Goal: Information Seeking & Learning: Learn about a topic

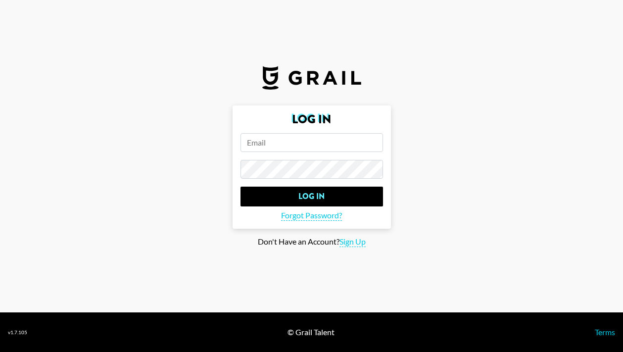
click at [351, 239] on span "Sign Up" at bounding box center [353, 242] width 26 height 10
type input "Sign Up"
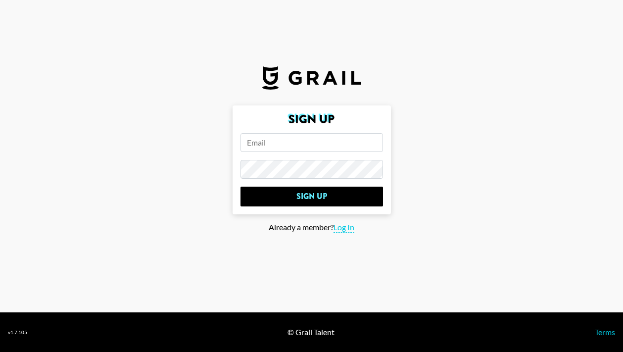
click at [318, 148] on input "email" at bounding box center [312, 142] width 143 height 19
click at [306, 146] on input "email" at bounding box center [312, 142] width 143 height 19
paste input "ada@mindsola.com"
type input "ada@mindsola.com"
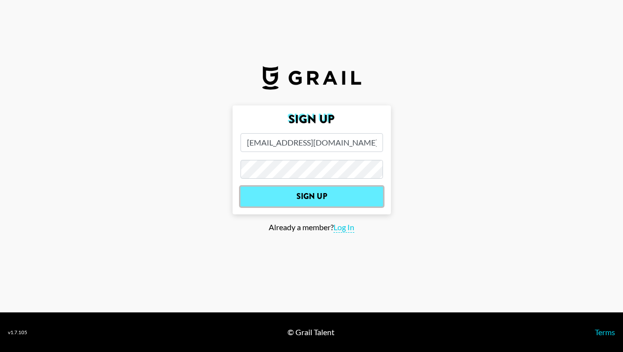
click at [324, 193] on input "Sign Up" at bounding box center [312, 197] width 143 height 20
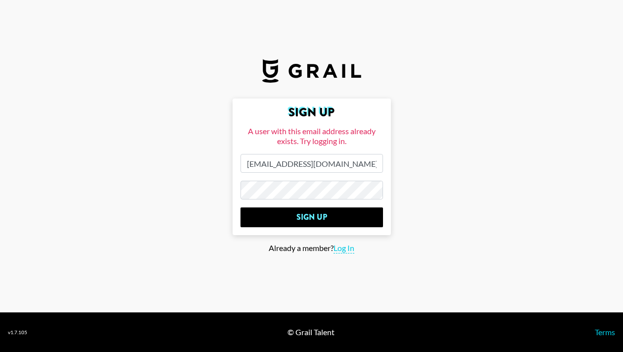
click at [351, 167] on input "ada@mindsola.com" at bounding box center [312, 163] width 143 height 19
click at [350, 250] on span "Log In" at bounding box center [344, 248] width 21 height 10
type input "Log In"
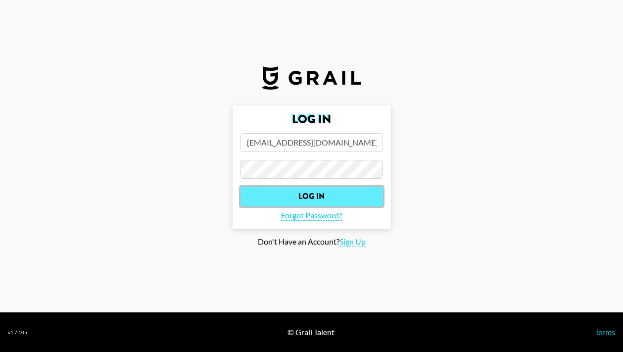
click at [345, 198] on input "Log In" at bounding box center [312, 197] width 143 height 20
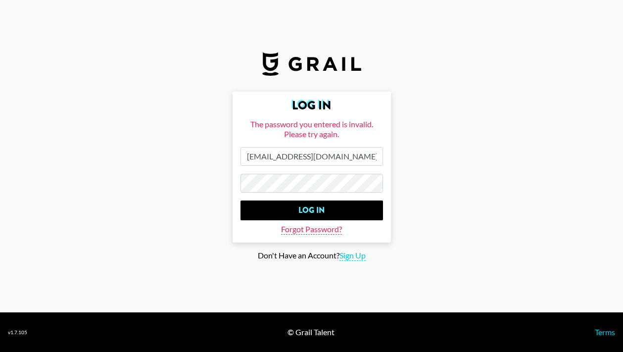
click at [338, 229] on span "Forgot Password?" at bounding box center [311, 229] width 61 height 10
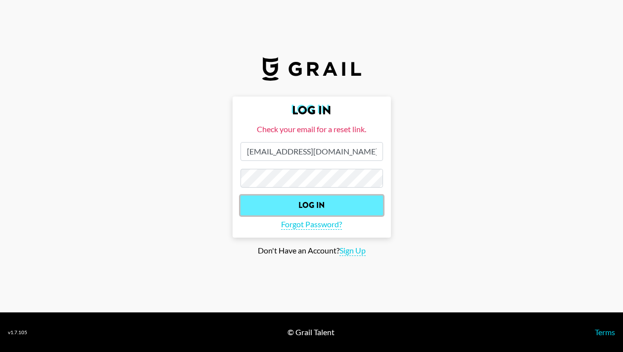
click at [336, 202] on input "Log In" at bounding box center [312, 206] width 143 height 20
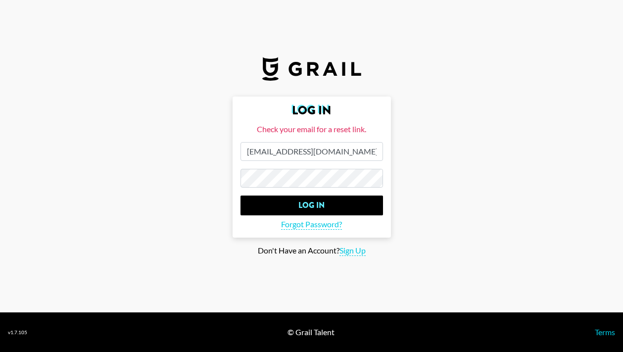
click at [424, 94] on section "Log In Check your email for a reset link. ada@mindsola.com Log In Forgot Passwo…" at bounding box center [311, 156] width 623 height 312
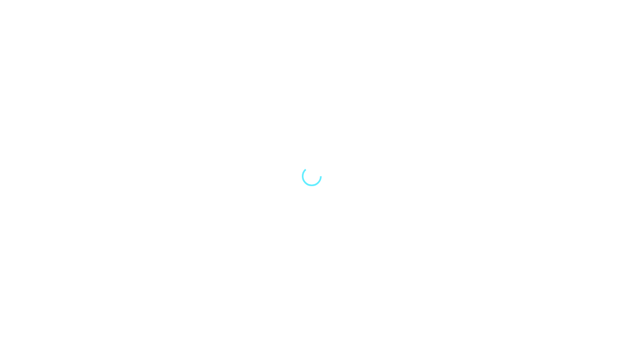
click at [217, 174] on div at bounding box center [311, 176] width 623 height 352
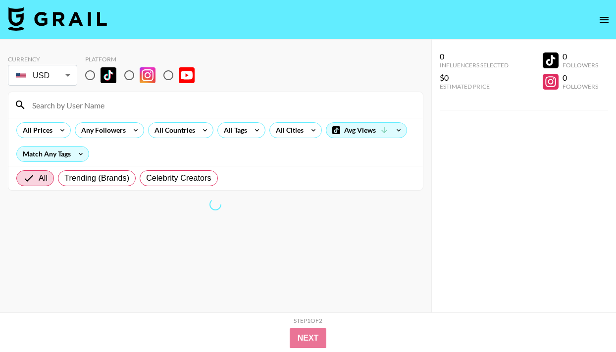
click at [93, 92] on div at bounding box center [215, 105] width 414 height 26
click at [90, 74] on input "radio" at bounding box center [90, 75] width 21 height 21
radio input "true"
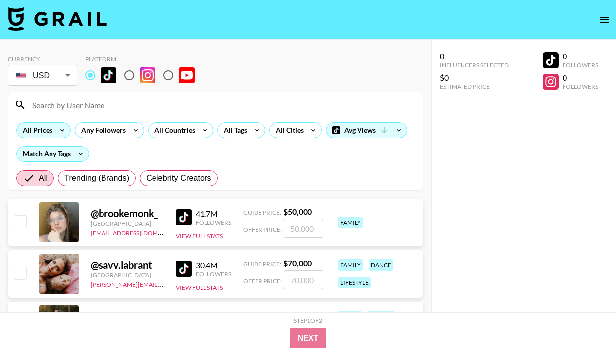
click at [58, 132] on icon at bounding box center [62, 130] width 16 height 15
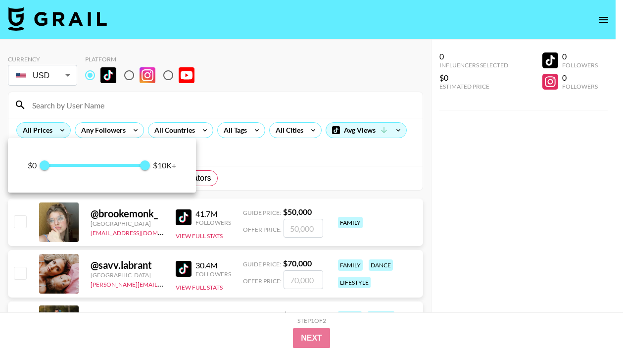
click at [58, 132] on div at bounding box center [311, 176] width 623 height 352
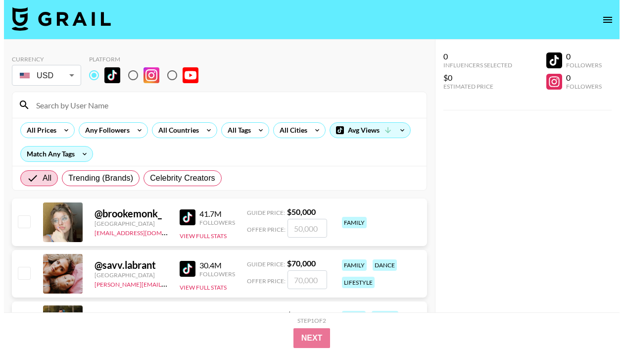
scroll to position [20, 0]
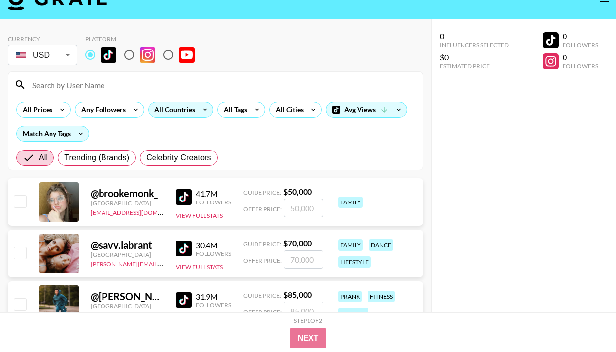
click at [190, 107] on div "All Countries" at bounding box center [173, 109] width 49 height 15
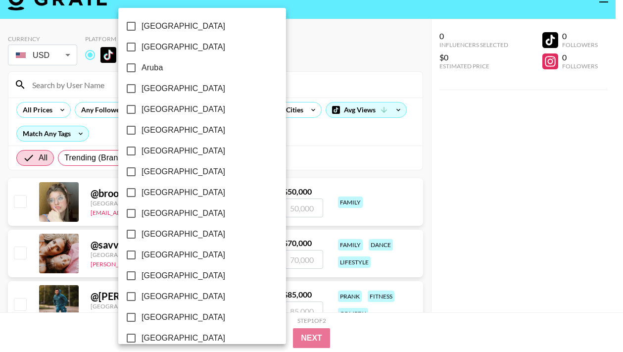
click at [169, 92] on span "Australia" at bounding box center [184, 89] width 84 height 12
click at [142, 92] on input "Australia" at bounding box center [131, 88] width 21 height 21
checkbox input "true"
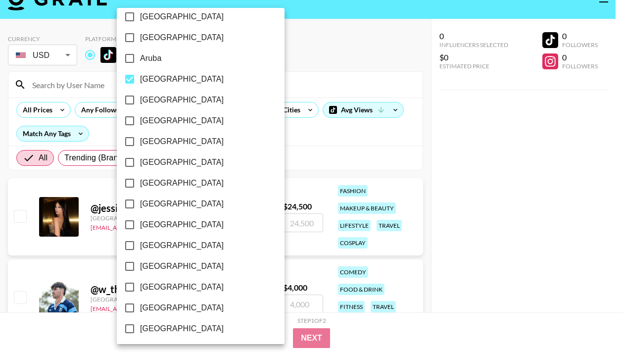
scroll to position [0, 0]
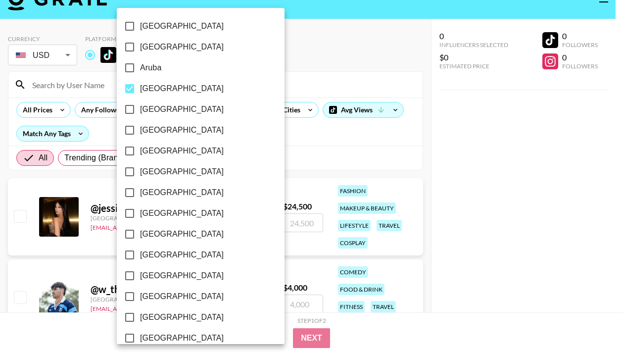
click at [162, 189] on span "Canada" at bounding box center [182, 193] width 84 height 12
click at [140, 189] on input "Canada" at bounding box center [129, 192] width 21 height 21
checkbox input "true"
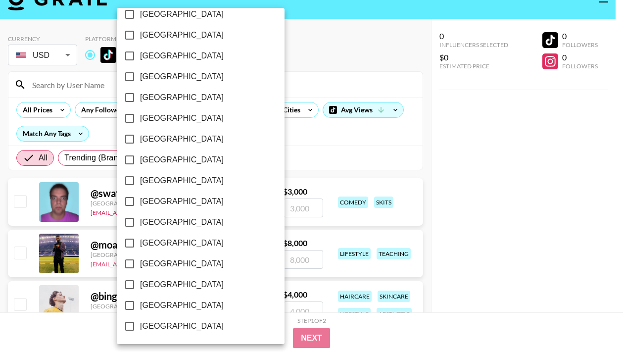
scroll to position [802, 0]
click at [165, 306] on span "United States" at bounding box center [182, 305] width 84 height 12
click at [140, 306] on input "United States" at bounding box center [129, 305] width 21 height 21
checkbox input "true"
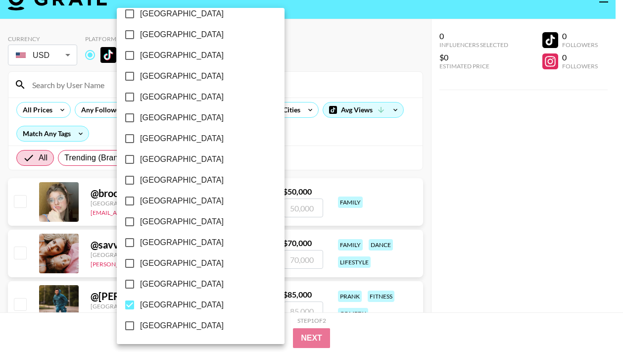
click at [172, 285] on span "United Kingdom" at bounding box center [182, 284] width 84 height 12
click at [140, 285] on input "United Kingdom" at bounding box center [129, 284] width 21 height 21
checkbox input "true"
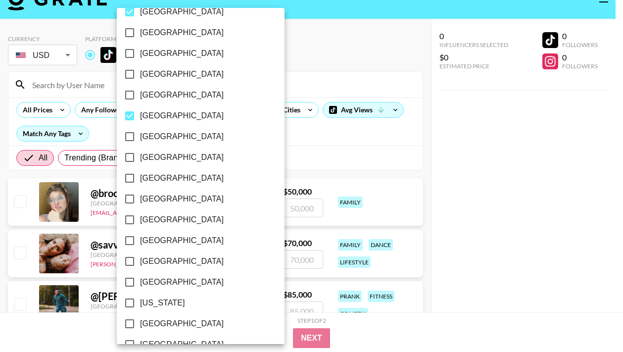
scroll to position [0, 0]
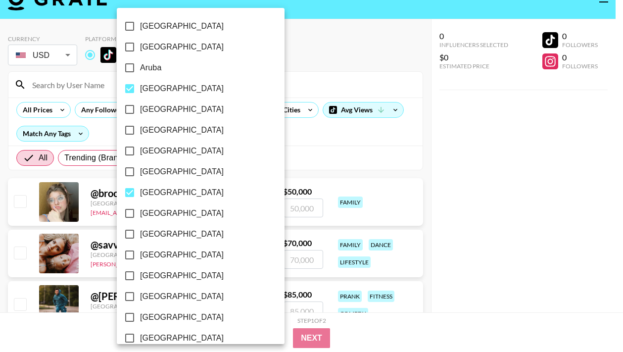
click at [272, 150] on div at bounding box center [311, 176] width 623 height 352
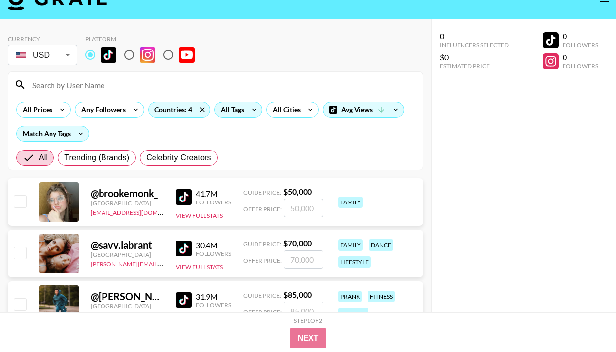
click at [248, 110] on icon at bounding box center [254, 109] width 16 height 15
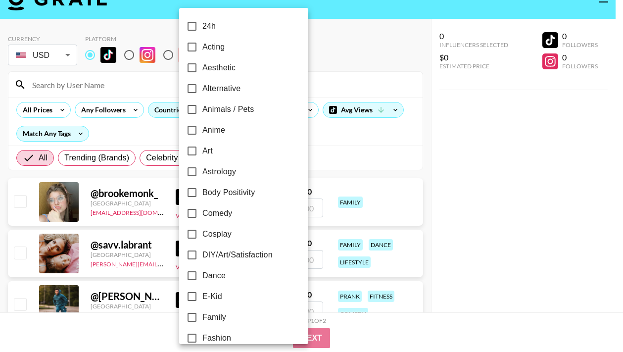
click at [234, 108] on span "Animals / Pets" at bounding box center [227, 109] width 51 height 12
click at [202, 108] on input "Animals / Pets" at bounding box center [192, 109] width 21 height 21
checkbox input "true"
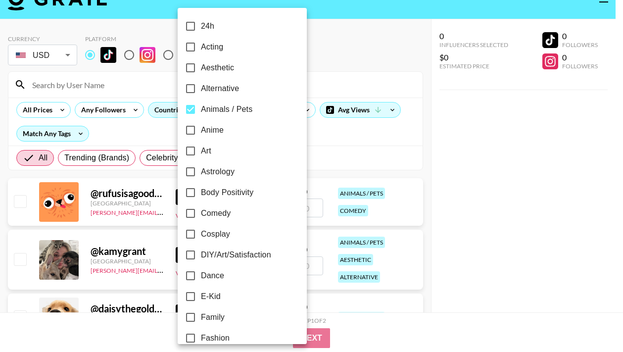
click at [222, 131] on span "Anime" at bounding box center [212, 130] width 23 height 12
click at [201, 131] on input "Anime" at bounding box center [190, 130] width 21 height 21
checkbox input "true"
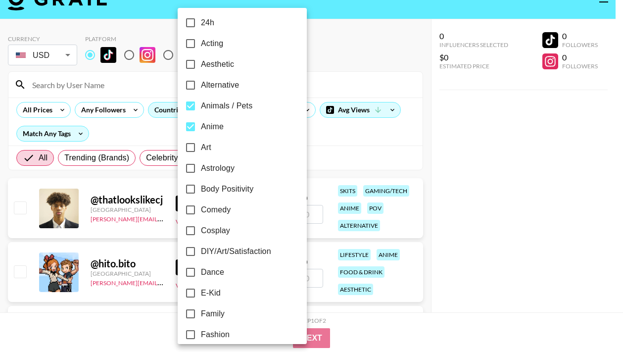
scroll to position [4, 0]
click at [219, 214] on span "Comedy" at bounding box center [216, 209] width 30 height 12
click at [201, 214] on input "Comedy" at bounding box center [190, 209] width 21 height 21
checkbox input "true"
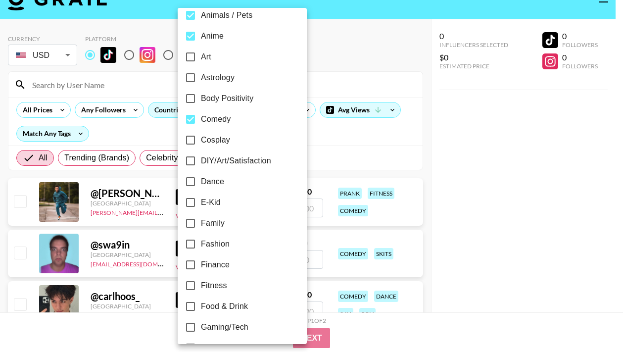
scroll to position [106, 0]
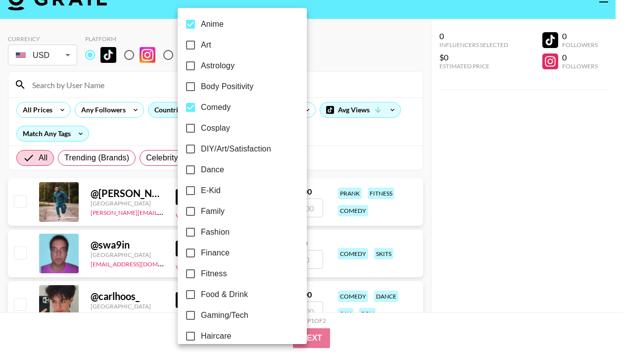
click at [215, 214] on span "Family" at bounding box center [213, 211] width 24 height 12
click at [201, 214] on input "Family" at bounding box center [190, 211] width 21 height 21
checkbox input "true"
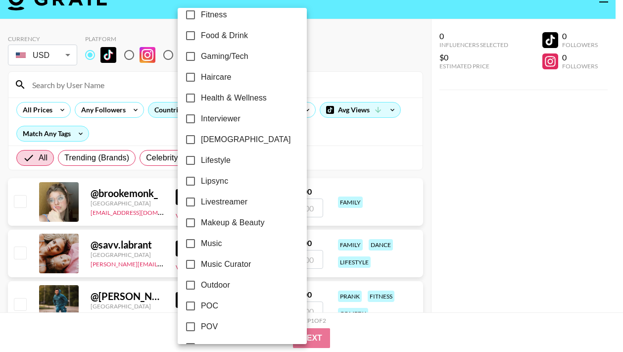
scroll to position [419, 0]
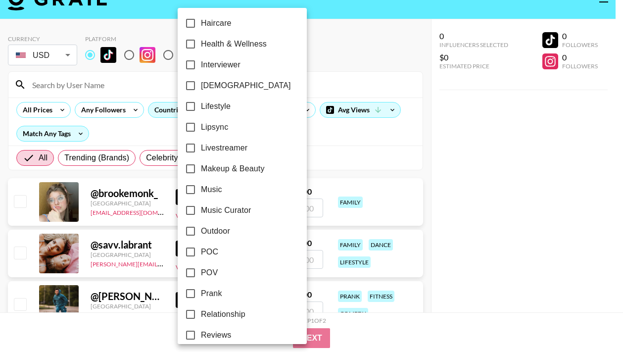
click at [209, 272] on span "POV" at bounding box center [209, 273] width 17 height 12
click at [201, 272] on input "POV" at bounding box center [190, 272] width 21 height 21
checkbox input "true"
click at [213, 254] on span "POC" at bounding box center [209, 252] width 17 height 12
click at [201, 254] on input "POC" at bounding box center [190, 252] width 21 height 21
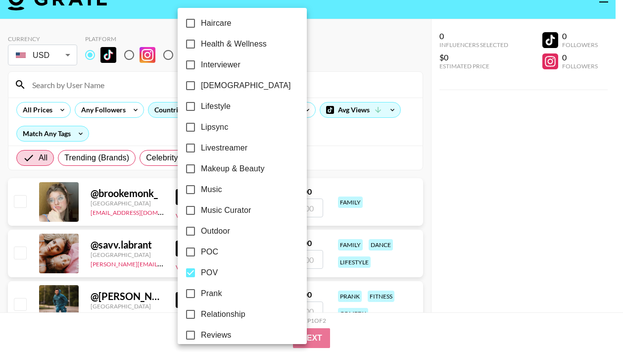
checkbox input "true"
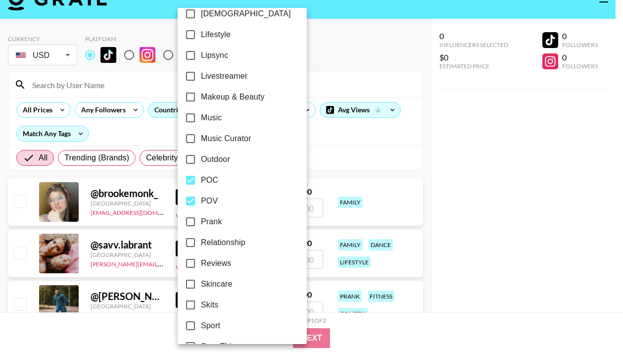
scroll to position [533, 0]
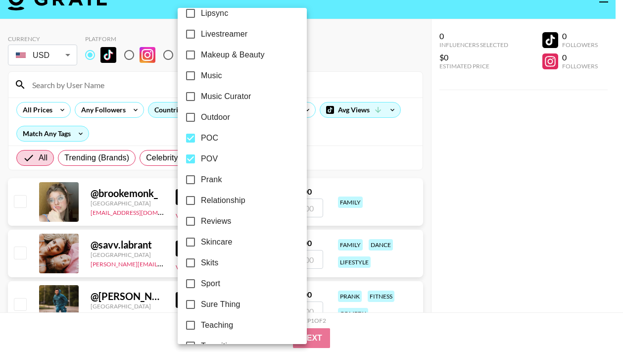
click at [214, 180] on span "Prank" at bounding box center [211, 180] width 21 height 12
click at [201, 180] on input "Prank" at bounding box center [190, 179] width 21 height 21
checkbox input "true"
click at [208, 265] on span "Skits" at bounding box center [209, 263] width 17 height 12
click at [201, 265] on input "Skits" at bounding box center [190, 262] width 21 height 21
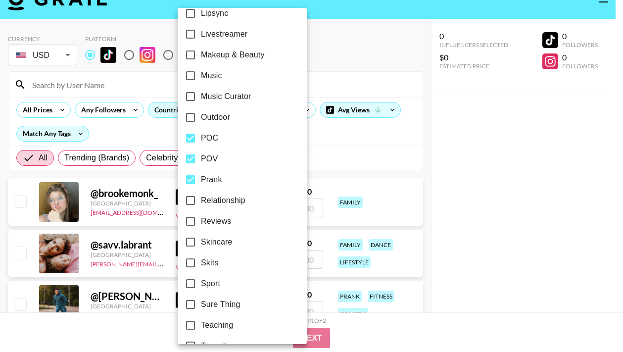
checkbox input "true"
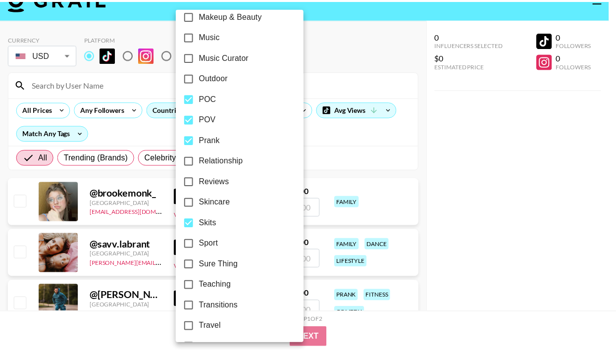
scroll to position [595, 0]
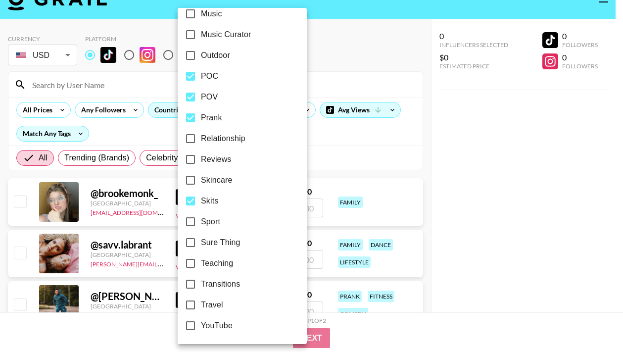
click at [407, 333] on div at bounding box center [311, 176] width 623 height 352
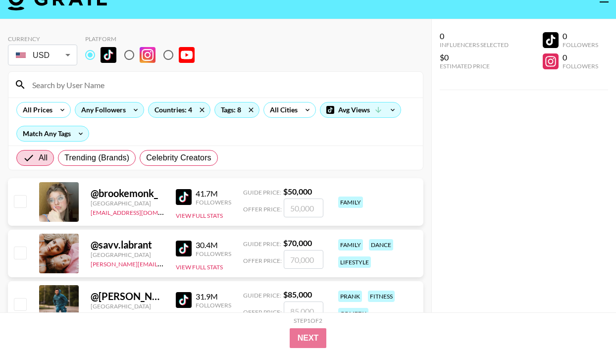
click at [111, 106] on div "Any Followers" at bounding box center [101, 109] width 52 height 15
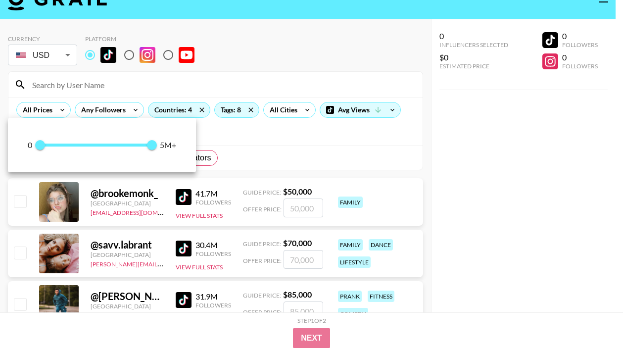
click at [174, 91] on div at bounding box center [311, 176] width 623 height 352
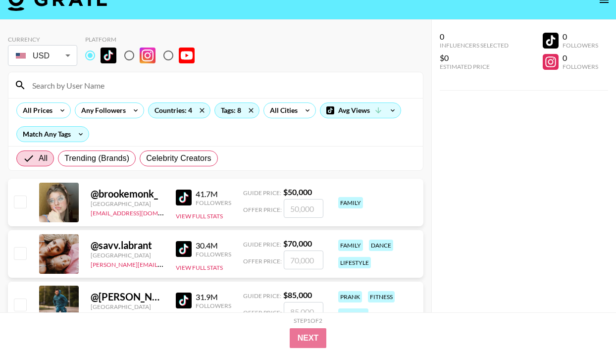
scroll to position [26, 0]
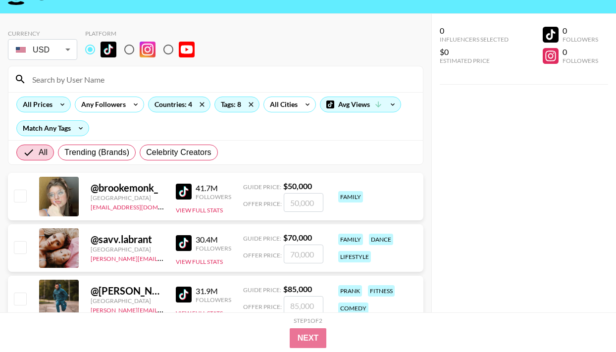
click at [64, 106] on icon at bounding box center [62, 104] width 16 height 15
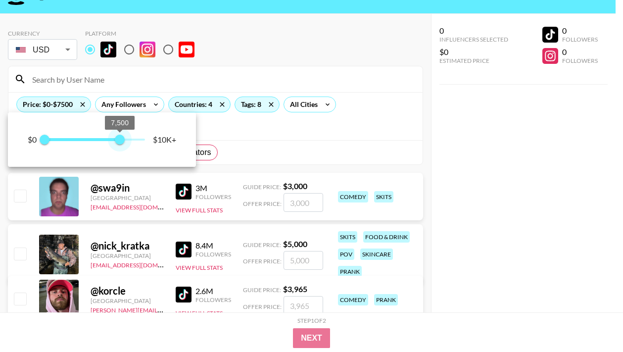
type input "7000"
drag, startPoint x: 147, startPoint y: 142, endPoint x: 115, endPoint y: 142, distance: 31.7
click at [115, 142] on span "7,000" at bounding box center [115, 140] width 10 height 10
click at [239, 163] on div at bounding box center [311, 176] width 623 height 352
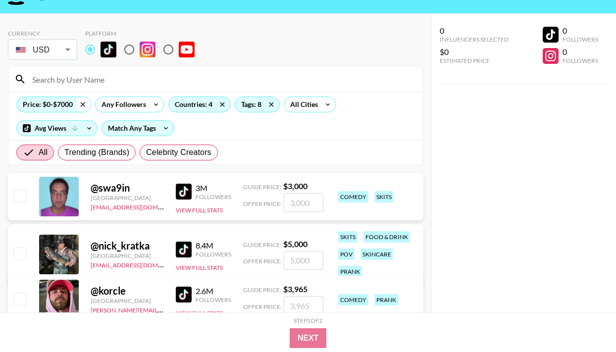
click at [85, 106] on icon at bounding box center [83, 104] width 16 height 15
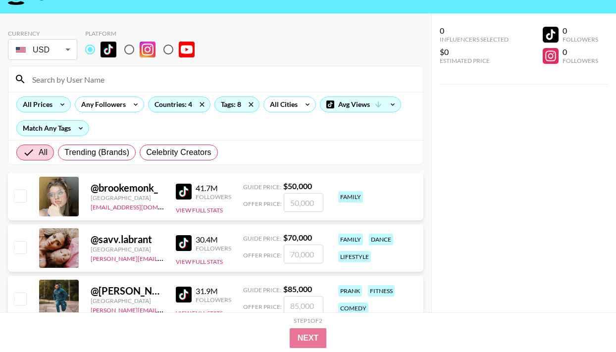
click at [61, 107] on icon at bounding box center [62, 104] width 16 height 15
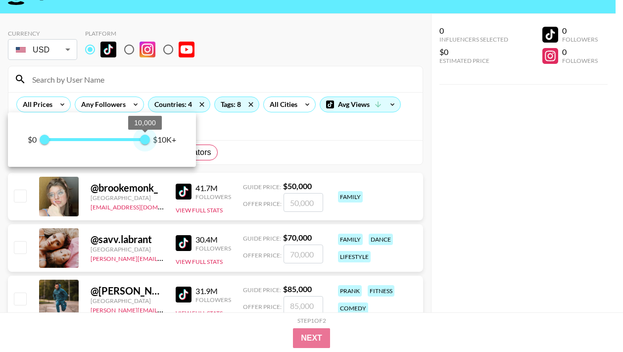
type input "9750"
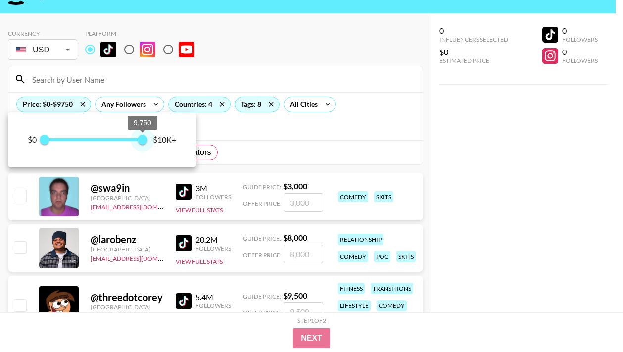
click at [142, 145] on span "9,750" at bounding box center [143, 140] width 10 height 10
click at [286, 146] on div at bounding box center [311, 176] width 623 height 352
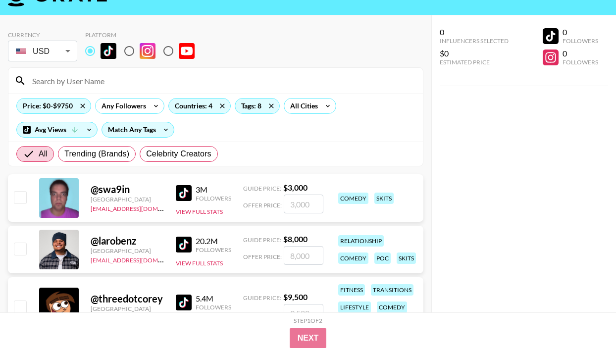
scroll to position [24, 0]
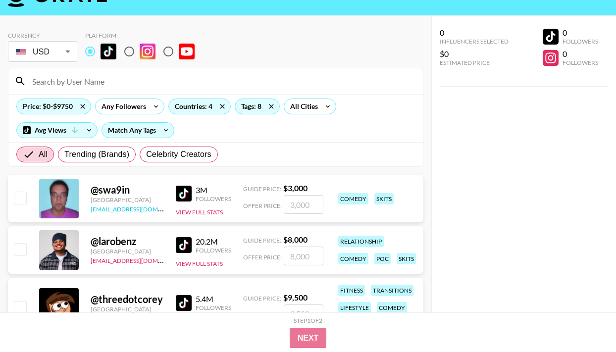
click at [112, 210] on link "max@grail-talent.com" at bounding box center [141, 207] width 100 height 9
click at [82, 106] on icon at bounding box center [82, 106] width 4 height 4
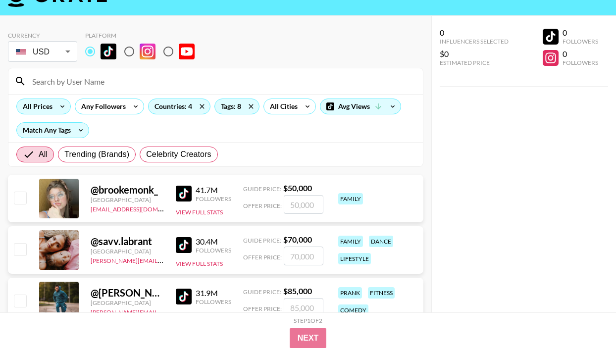
click at [56, 107] on icon at bounding box center [62, 106] width 16 height 15
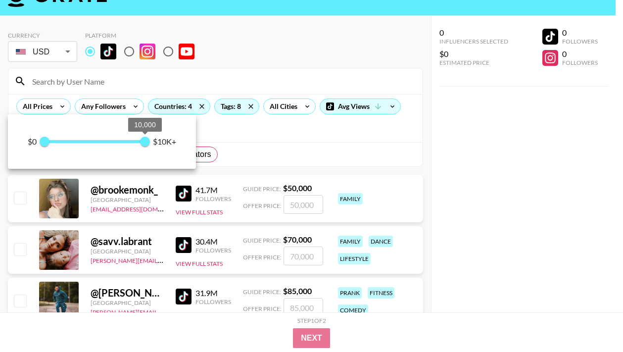
type input "9750"
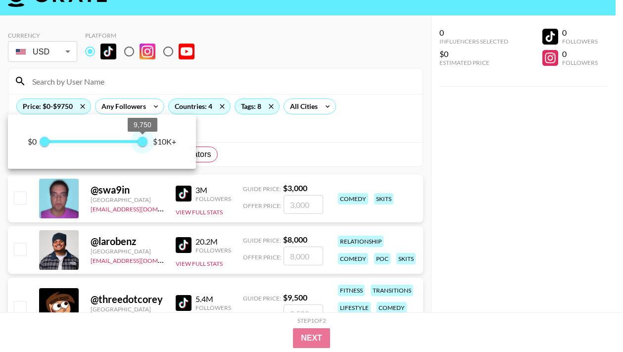
click at [142, 144] on span "9,750" at bounding box center [143, 142] width 10 height 10
click at [298, 150] on div at bounding box center [311, 176] width 623 height 352
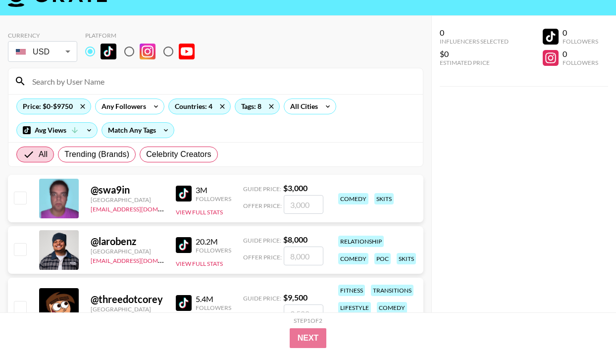
click at [183, 198] on img at bounding box center [184, 194] width 16 height 16
click at [85, 108] on icon at bounding box center [83, 106] width 16 height 15
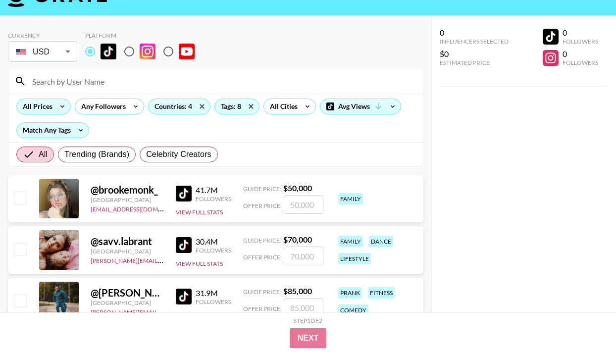
click at [59, 103] on icon at bounding box center [62, 106] width 16 height 15
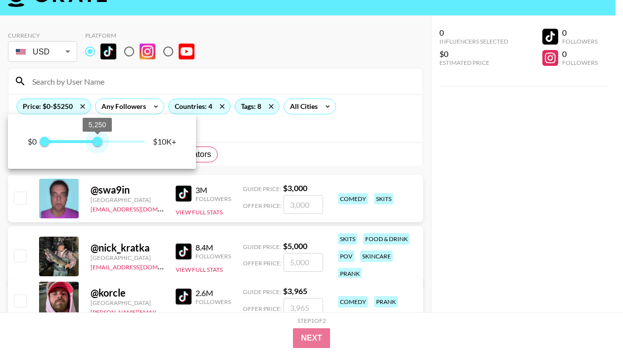
type input "5000"
drag, startPoint x: 118, startPoint y: 140, endPoint x: 94, endPoint y: 146, distance: 24.9
click at [94, 146] on span "5,000" at bounding box center [95, 142] width 10 height 10
click at [282, 119] on div at bounding box center [311, 176] width 623 height 352
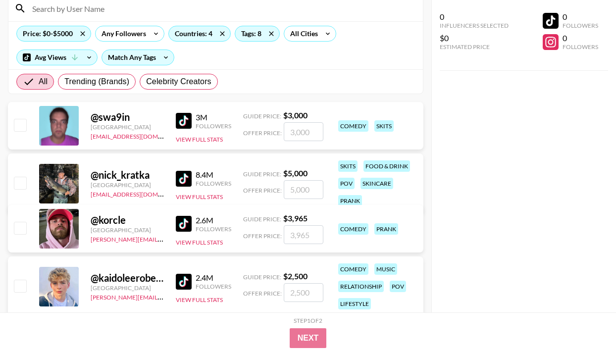
scroll to position [105, 0]
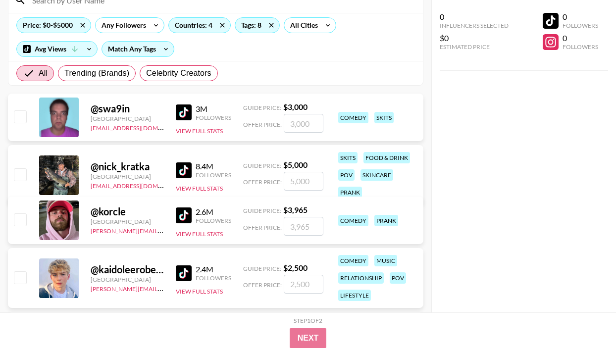
click at [188, 172] on img at bounding box center [184, 170] width 16 height 16
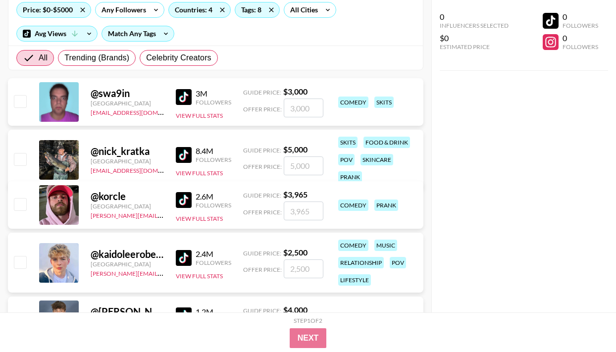
scroll to position [121, 0]
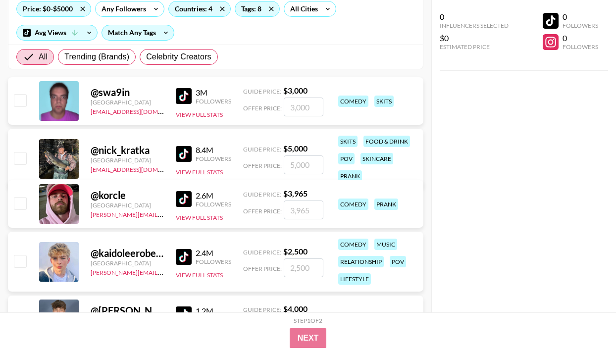
click at [177, 196] on img at bounding box center [184, 199] width 16 height 16
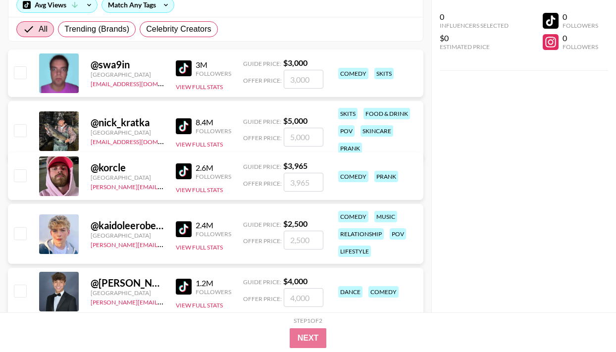
scroll to position [150, 0]
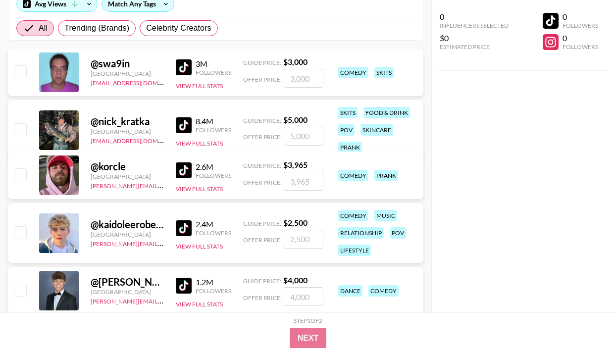
click at [182, 221] on img at bounding box center [184, 228] width 16 height 16
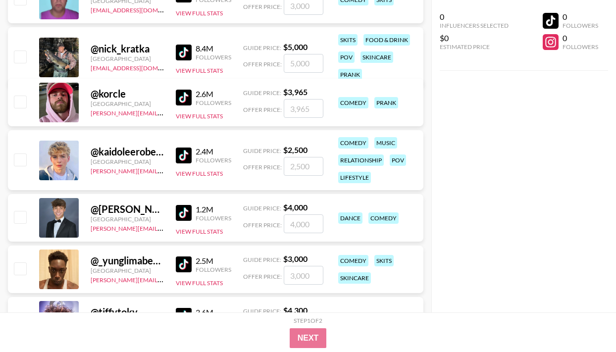
scroll to position [246, 0]
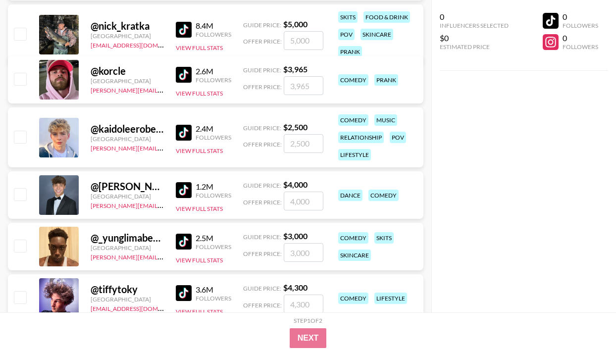
click at [181, 191] on img at bounding box center [184, 190] width 16 height 16
click at [189, 190] on img at bounding box center [184, 190] width 16 height 16
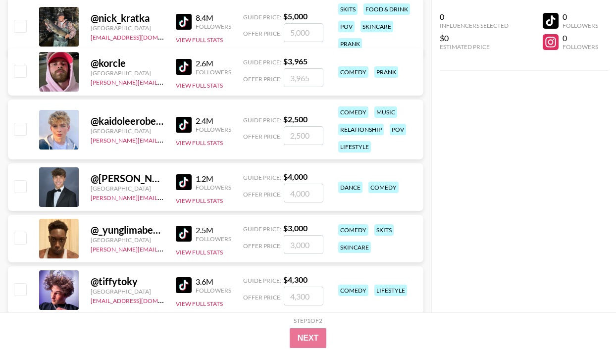
scroll to position [264, 0]
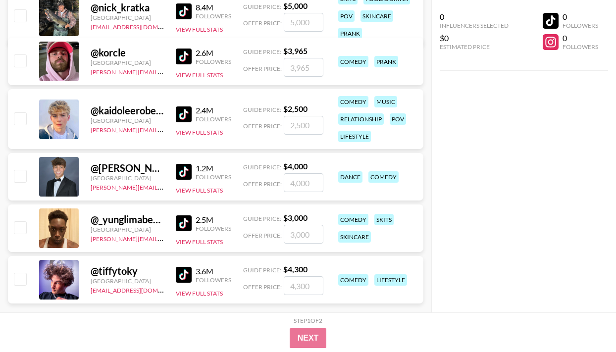
click at [180, 223] on img at bounding box center [184, 223] width 16 height 16
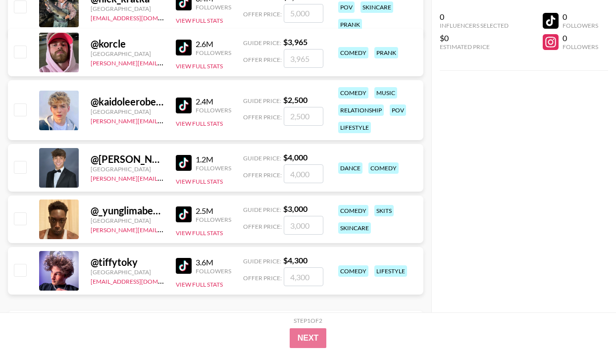
scroll to position [280, 0]
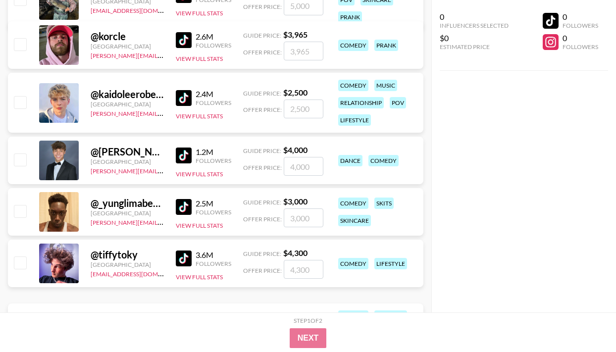
click at [185, 261] on img at bounding box center [184, 258] width 16 height 16
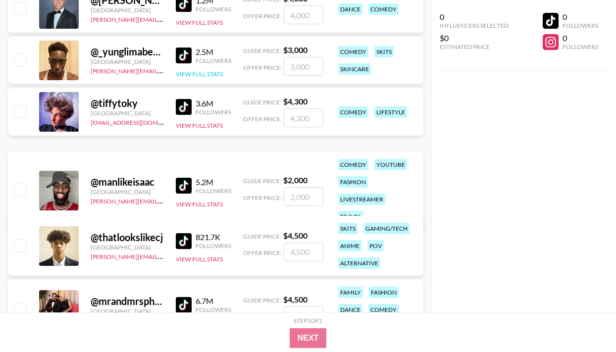
scroll to position [466, 0]
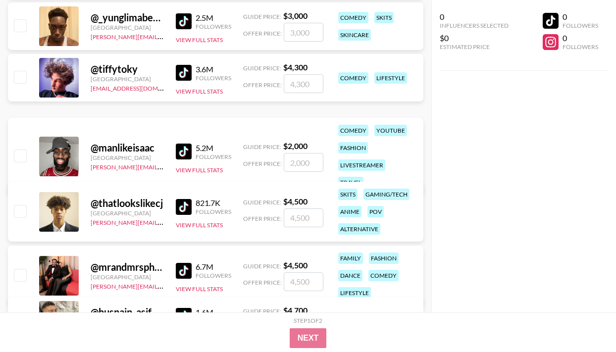
click at [201, 143] on div "5.2M" at bounding box center [214, 148] width 36 height 10
click at [186, 144] on img at bounding box center [184, 152] width 16 height 16
click at [175, 206] on div "@ thatlookslikecj United States joshita@grail-talent.com 821.7K Followers View …" at bounding box center [215, 212] width 415 height 60
click at [182, 206] on img at bounding box center [184, 207] width 16 height 16
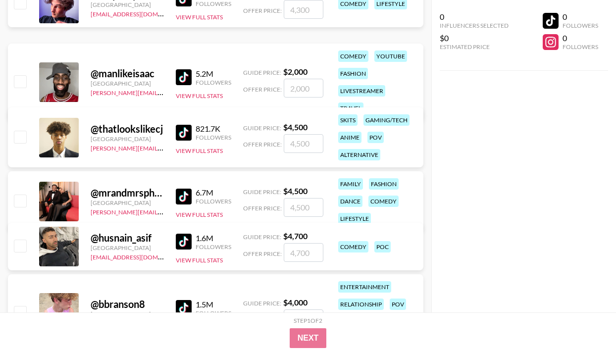
scroll to position [561, 0]
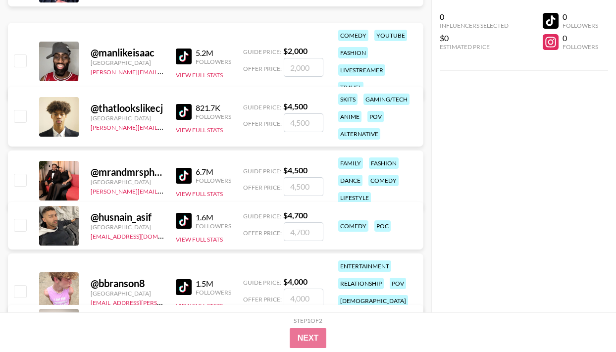
click at [188, 173] on img at bounding box center [184, 176] width 16 height 16
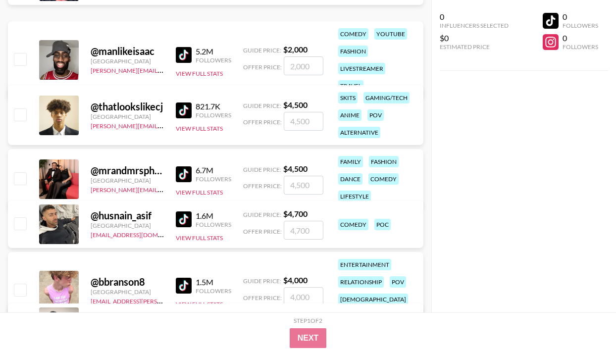
scroll to position [563, 0]
click at [180, 219] on img at bounding box center [184, 219] width 16 height 16
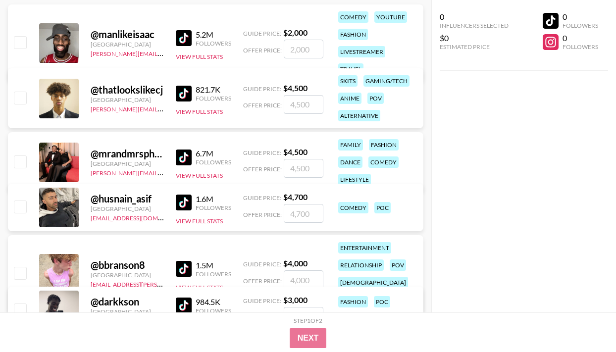
click at [182, 261] on img at bounding box center [184, 269] width 16 height 16
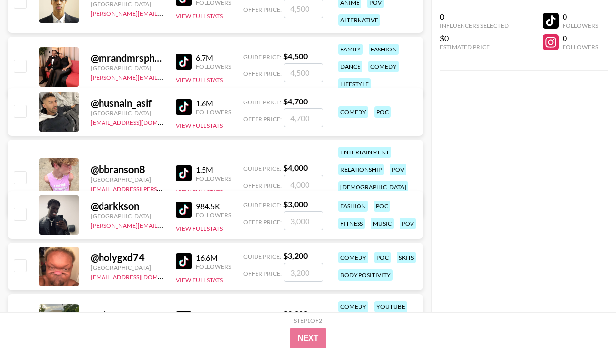
scroll to position [685, 0]
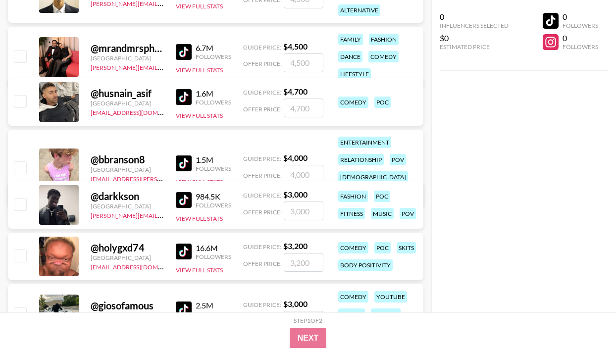
click at [185, 201] on img at bounding box center [184, 200] width 16 height 16
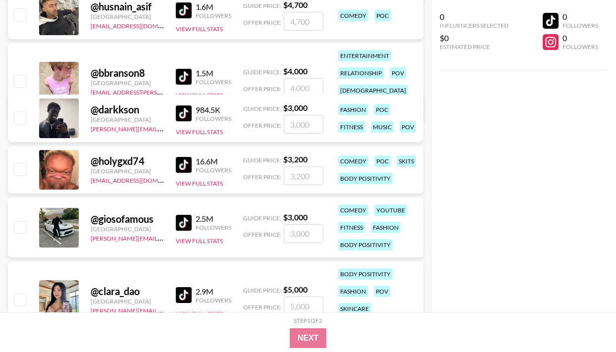
click at [189, 164] on img at bounding box center [184, 165] width 16 height 16
click at [182, 226] on img at bounding box center [184, 223] width 16 height 16
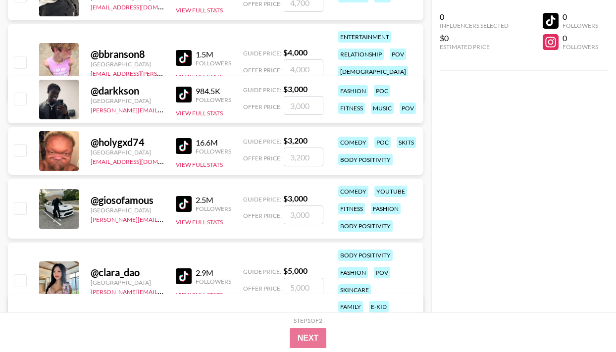
scroll to position [804, 0]
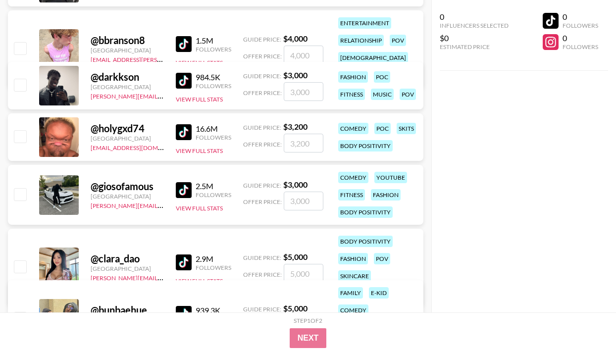
click at [185, 260] on img at bounding box center [184, 262] width 16 height 16
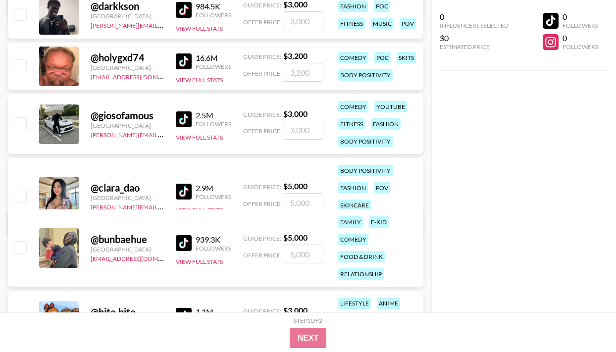
scroll to position [881, 0]
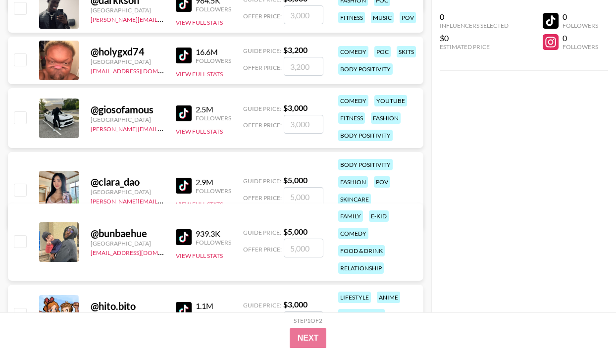
click at [187, 237] on img at bounding box center [184, 237] width 16 height 16
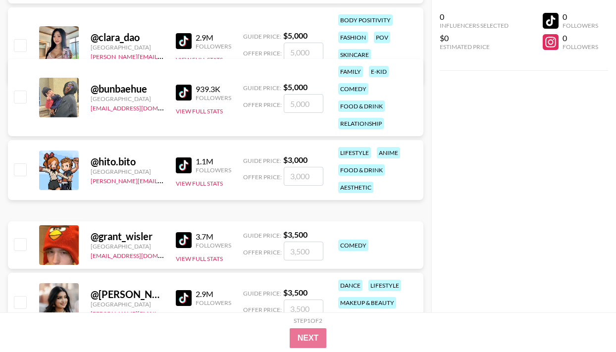
scroll to position [1037, 0]
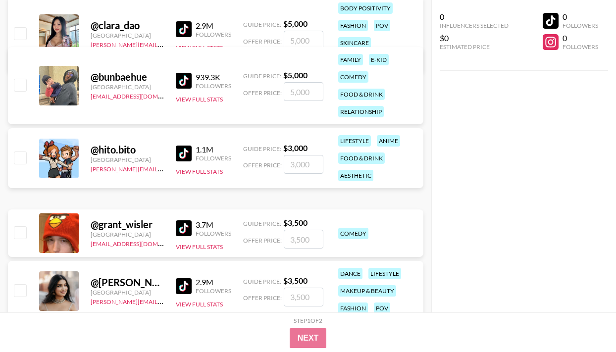
click at [188, 153] on img at bounding box center [184, 154] width 16 height 16
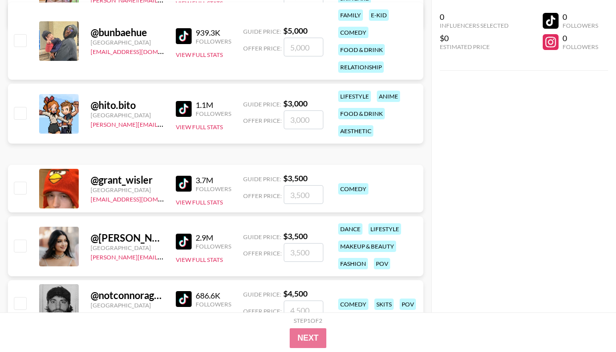
scroll to position [1122, 0]
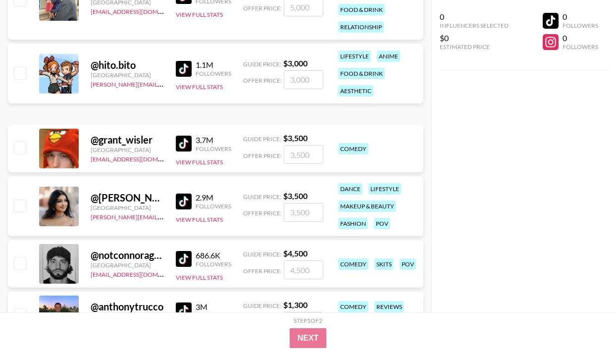
click at [181, 148] on img at bounding box center [184, 144] width 16 height 16
click at [177, 200] on img at bounding box center [184, 202] width 16 height 16
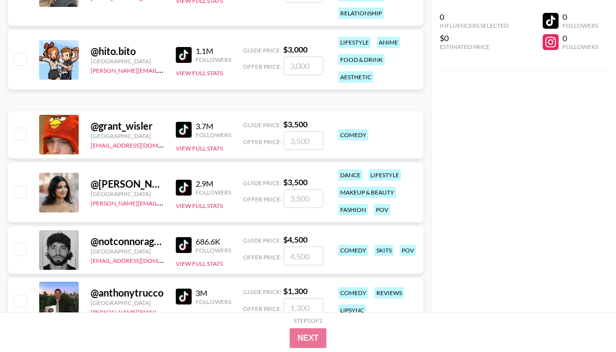
scroll to position [1143, 0]
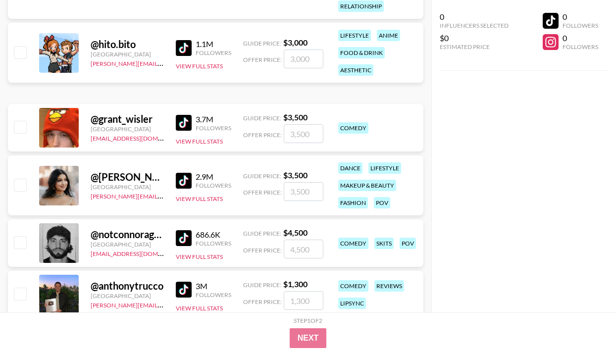
click at [182, 242] on img at bounding box center [184, 238] width 16 height 16
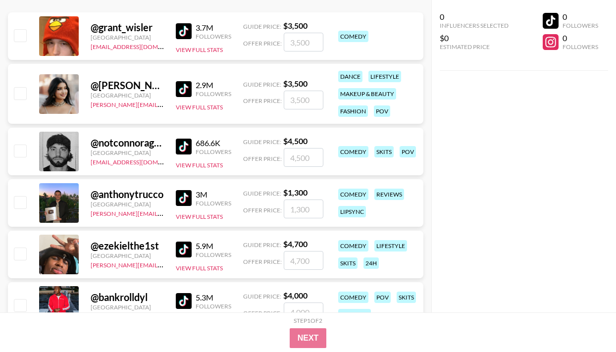
scroll to position [1253, 0]
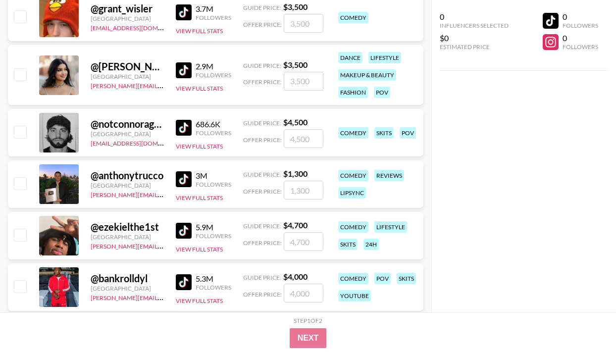
click at [187, 178] on img at bounding box center [184, 179] width 16 height 16
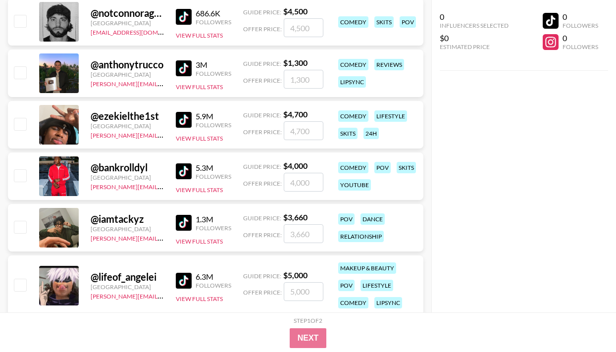
scroll to position [1365, 0]
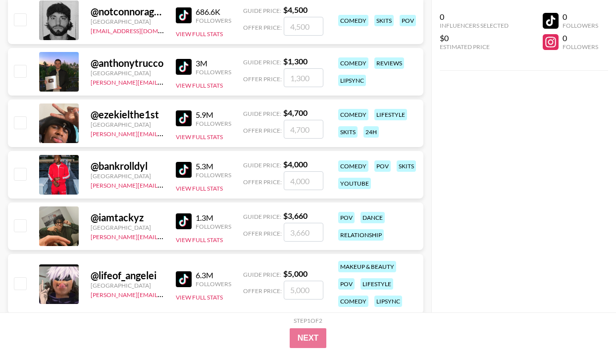
click at [183, 114] on img at bounding box center [184, 118] width 16 height 16
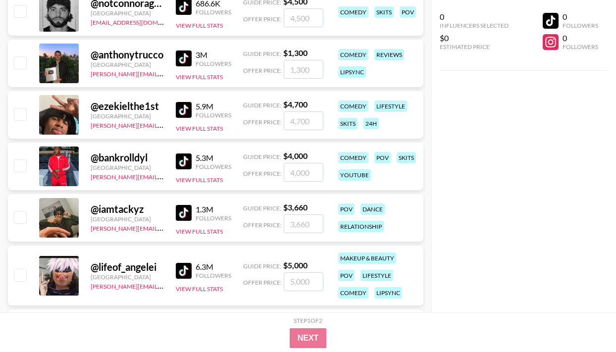
scroll to position [1374, 0]
click at [184, 161] on img at bounding box center [184, 161] width 16 height 16
click at [179, 210] on img at bounding box center [184, 212] width 16 height 16
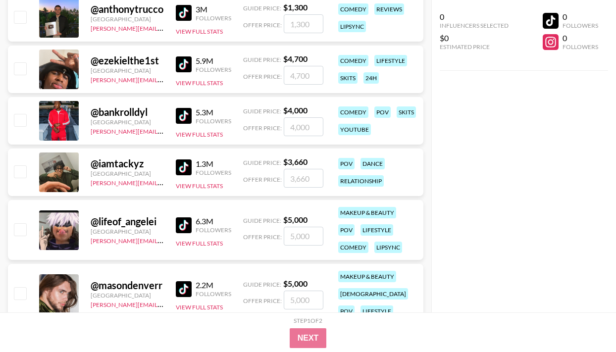
scroll to position [1478, 0]
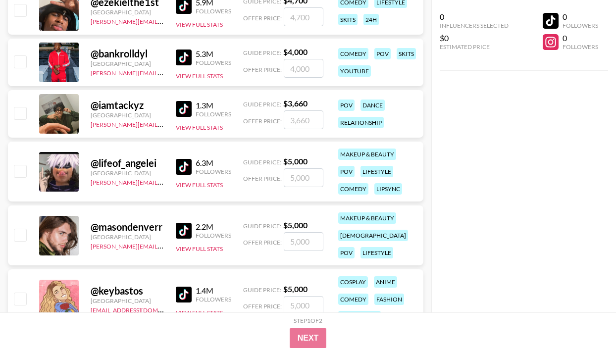
click at [185, 174] on img at bounding box center [184, 167] width 16 height 16
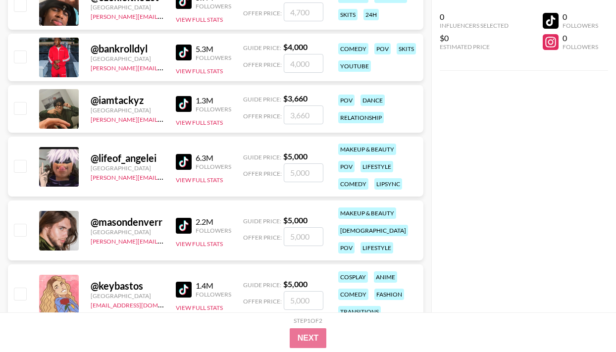
scroll to position [1496, 0]
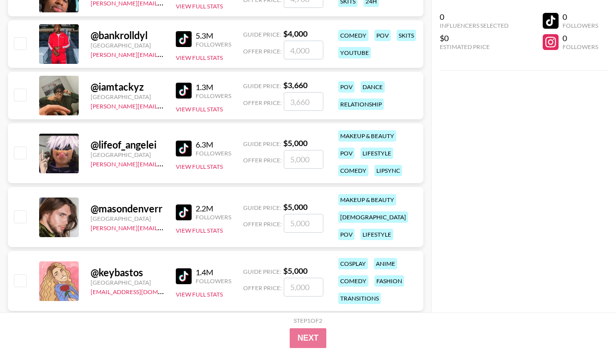
click at [187, 210] on img at bounding box center [184, 212] width 16 height 16
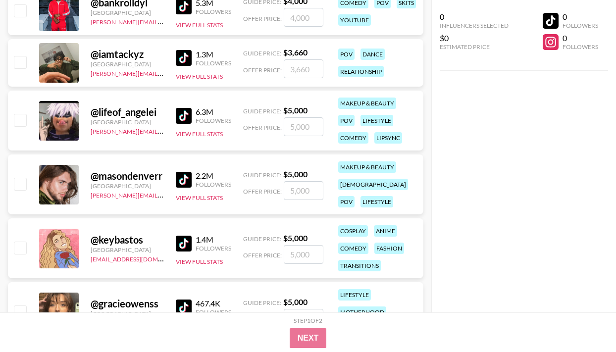
scroll to position [1583, 0]
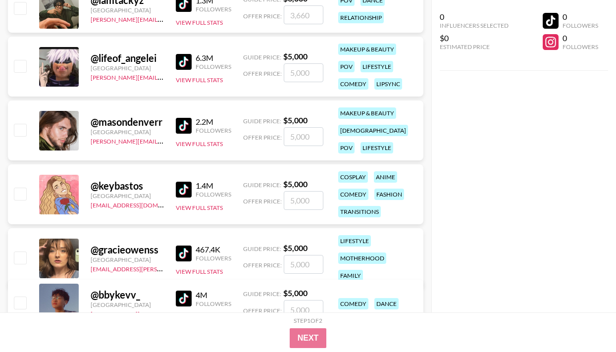
click at [190, 196] on img at bounding box center [184, 190] width 16 height 16
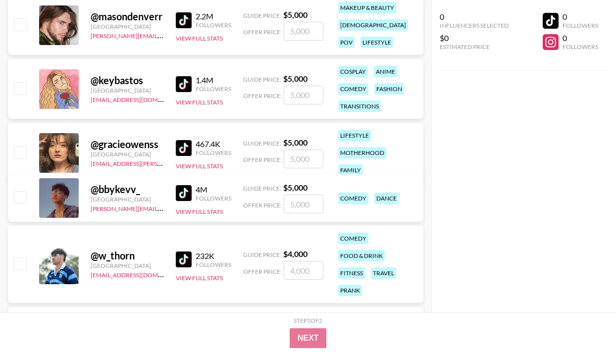
scroll to position [1691, 0]
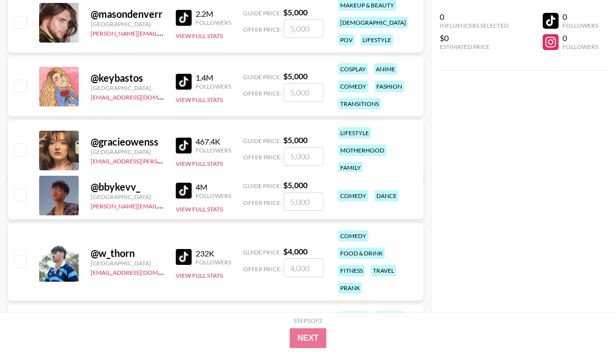
click at [194, 140] on link at bounding box center [186, 146] width 20 height 16
click at [183, 186] on img at bounding box center [184, 191] width 16 height 16
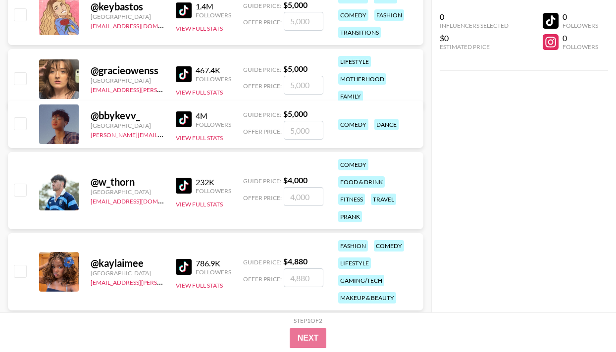
scroll to position [1770, 0]
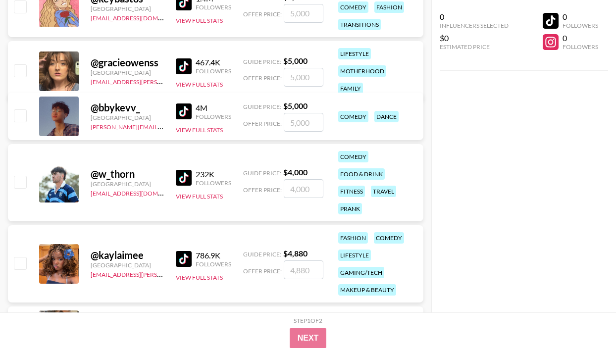
click at [187, 183] on img at bounding box center [184, 178] width 16 height 16
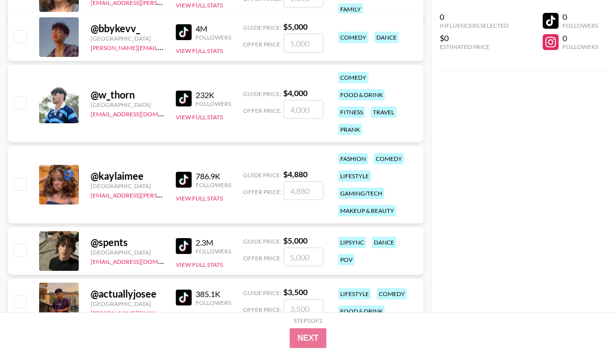
scroll to position [1869, 0]
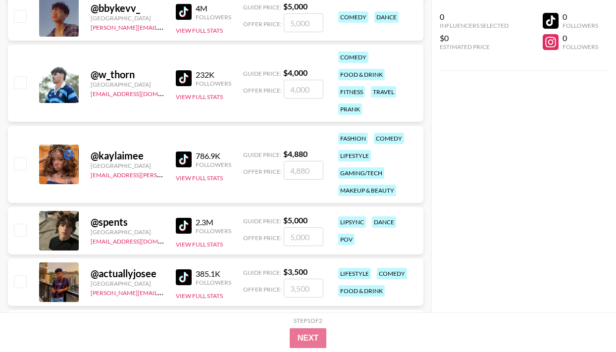
click at [185, 160] on img at bounding box center [184, 159] width 16 height 16
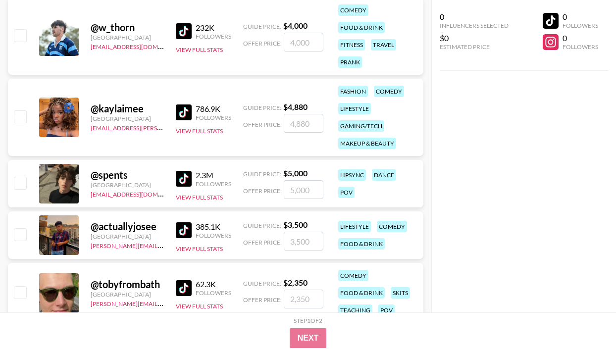
scroll to position [1916, 0]
click at [189, 179] on img at bounding box center [184, 179] width 16 height 16
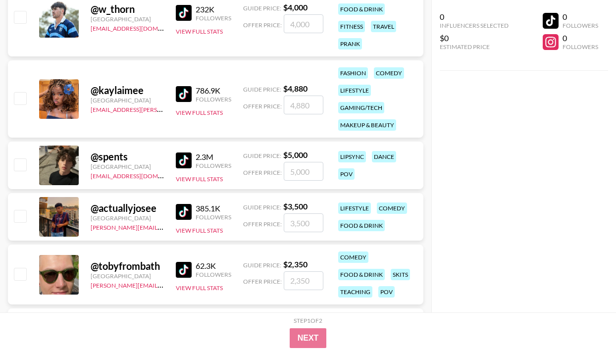
scroll to position [1935, 0]
click at [191, 213] on img at bounding box center [184, 212] width 16 height 16
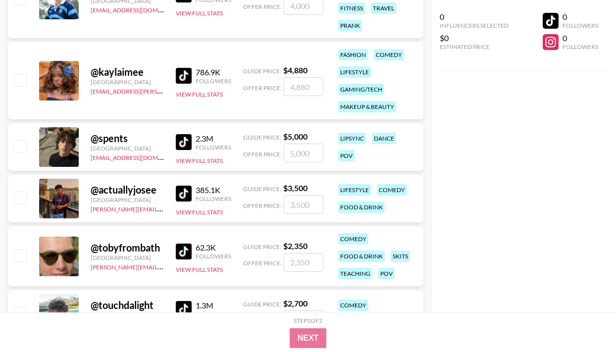
scroll to position [1971, 0]
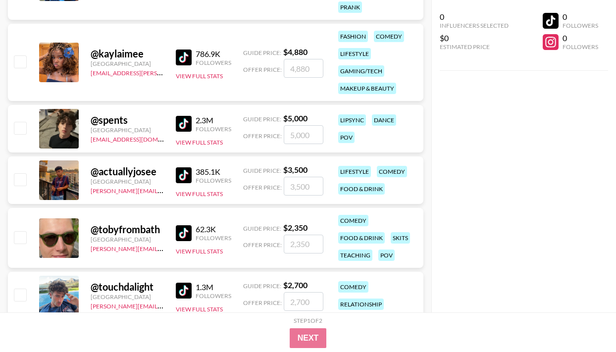
click at [186, 230] on img at bounding box center [184, 233] width 16 height 16
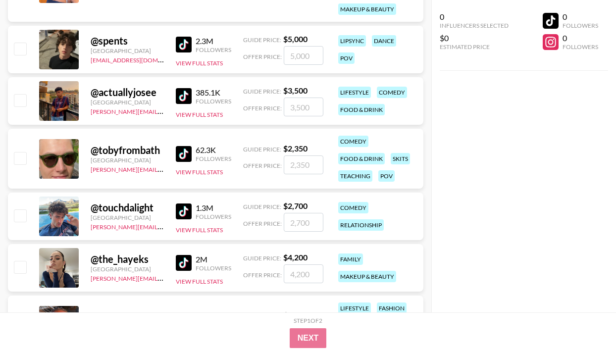
scroll to position [2051, 0]
click at [186, 214] on img at bounding box center [184, 211] width 16 height 16
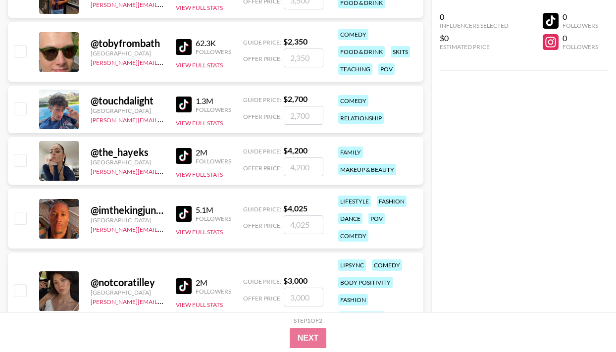
scroll to position [2158, 0]
click at [182, 213] on img at bounding box center [184, 213] width 16 height 16
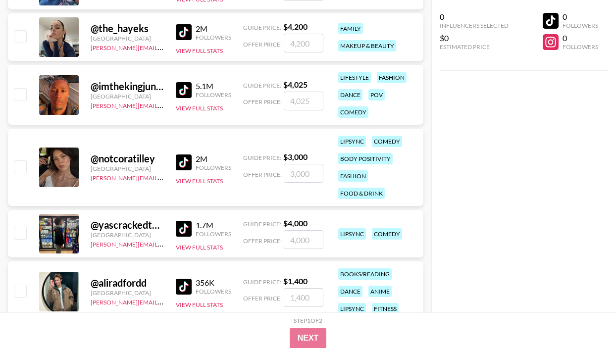
scroll to position [2288, 0]
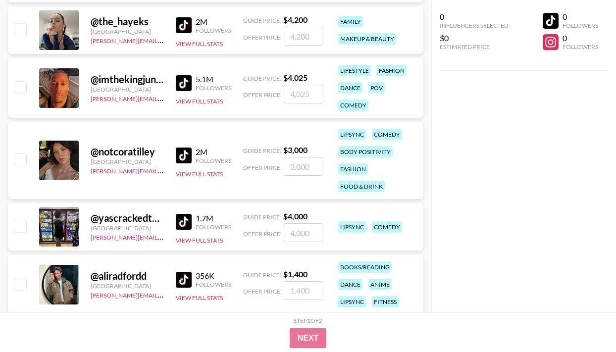
click at [196, 218] on div "1.7M" at bounding box center [214, 218] width 36 height 10
drag, startPoint x: 363, startPoint y: 226, endPoint x: 339, endPoint y: 227, distance: 24.3
click at [339, 227] on div "lipsync" at bounding box center [352, 226] width 28 height 11
copy div "lipsync"
click at [180, 220] on img at bounding box center [184, 222] width 16 height 16
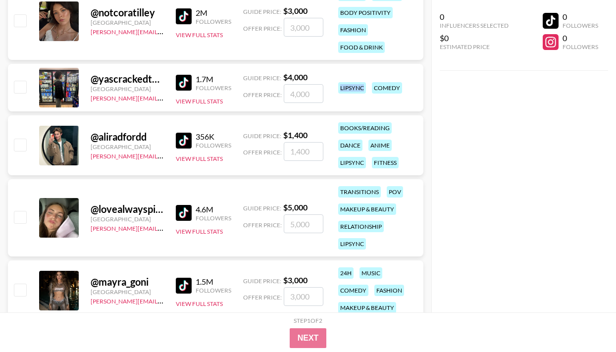
scroll to position [2428, 0]
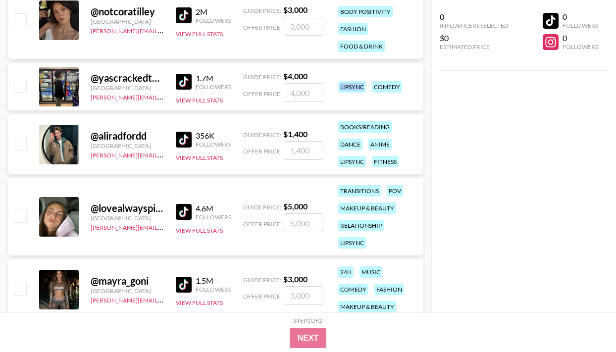
click at [186, 212] on img at bounding box center [184, 212] width 16 height 16
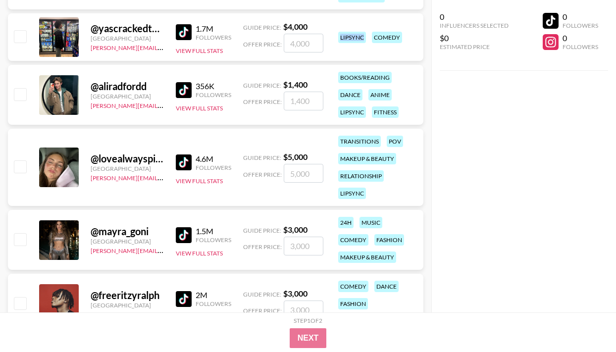
scroll to position [2496, 0]
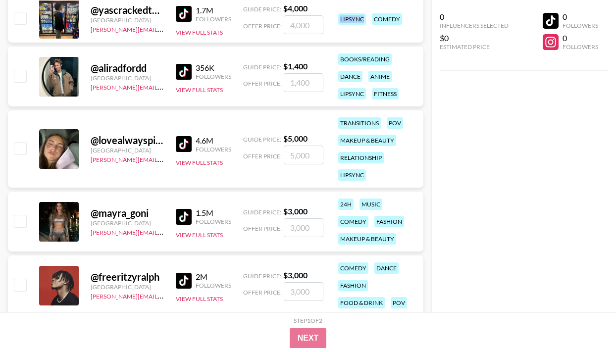
click at [177, 212] on img at bounding box center [184, 217] width 16 height 16
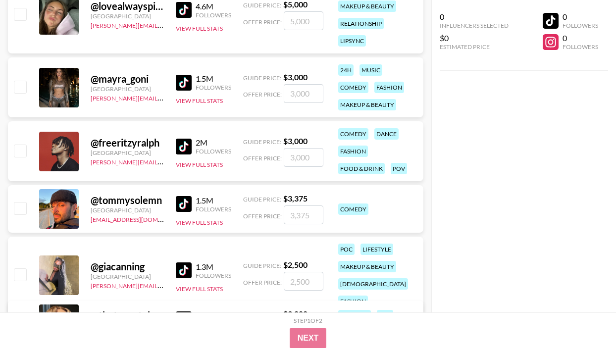
scroll to position [2636, 0]
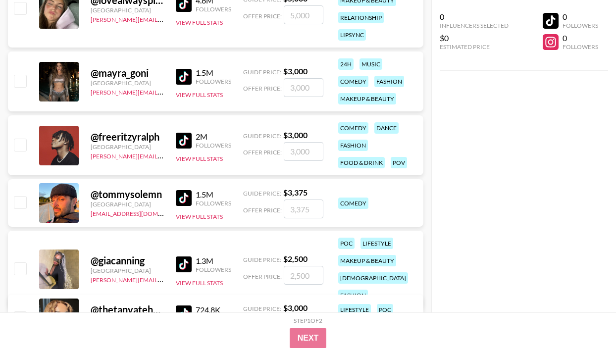
click at [187, 141] on img at bounding box center [184, 141] width 16 height 16
click at [186, 203] on img at bounding box center [184, 198] width 16 height 16
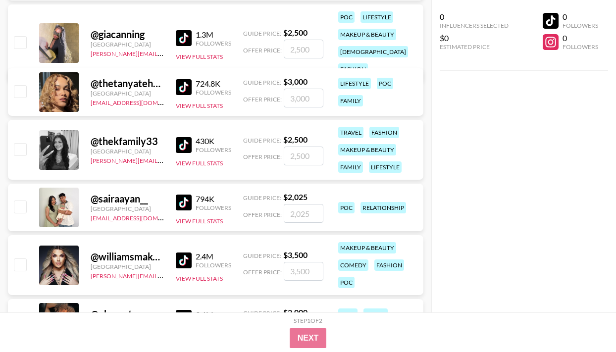
scroll to position [2871, 0]
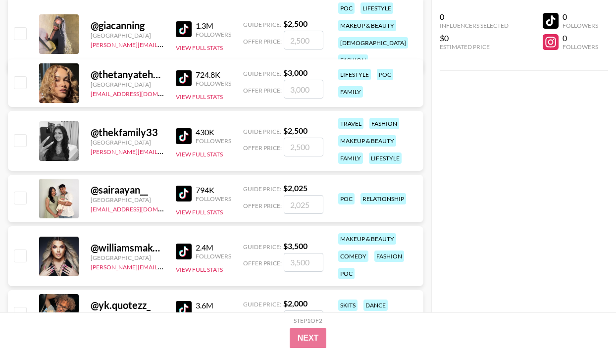
click at [187, 198] on img at bounding box center [184, 194] width 16 height 16
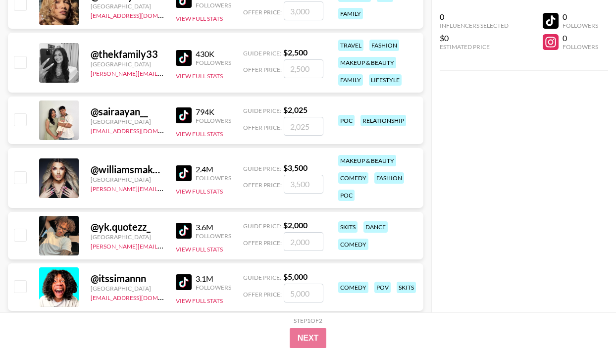
scroll to position [2949, 0]
click at [183, 232] on img at bounding box center [184, 231] width 16 height 16
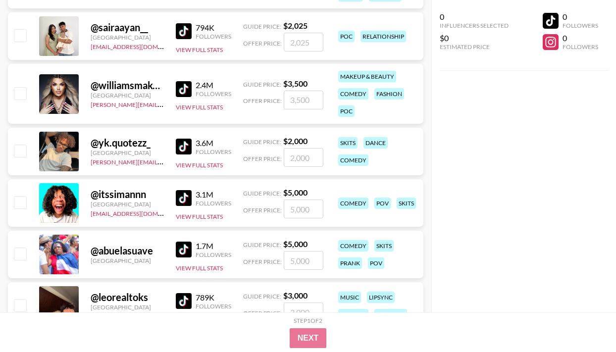
scroll to position [3034, 0]
click at [182, 199] on img at bounding box center [184, 198] width 16 height 16
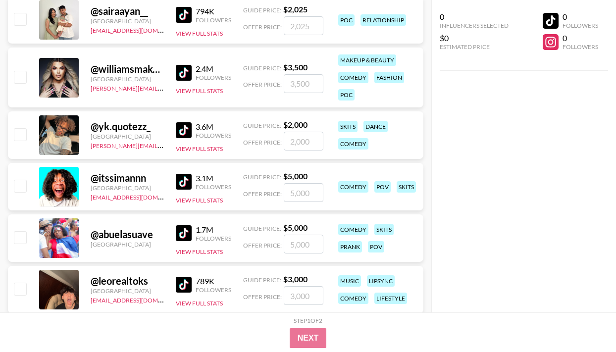
scroll to position [3050, 0]
click at [185, 235] on img at bounding box center [184, 233] width 16 height 16
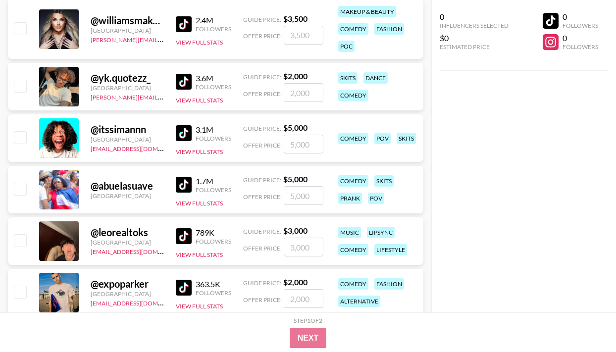
scroll to position [3099, 0]
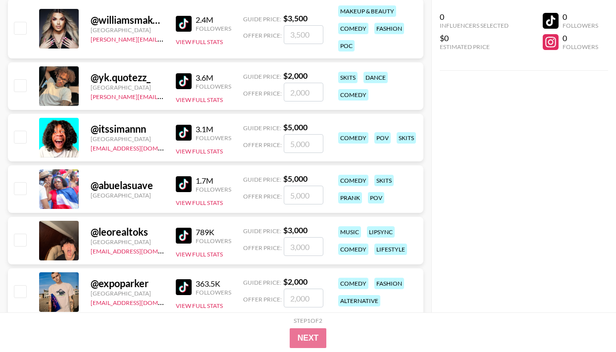
click at [185, 238] on img at bounding box center [184, 236] width 16 height 16
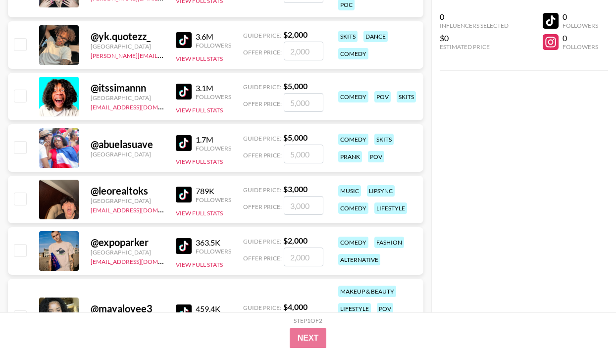
scroll to position [3183, 0]
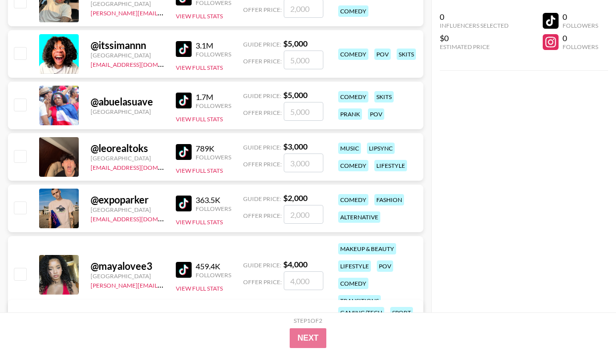
click at [184, 205] on img at bounding box center [184, 204] width 16 height 16
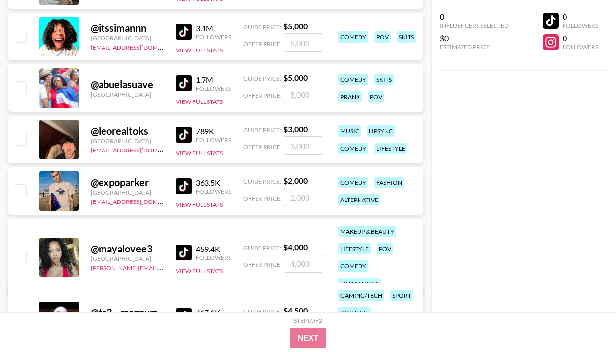
scroll to position [3222, 0]
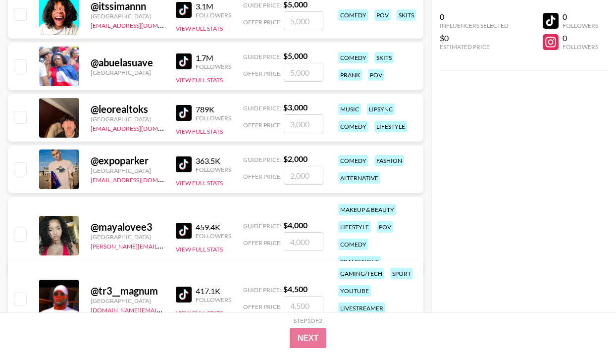
click at [184, 225] on img at bounding box center [184, 231] width 16 height 16
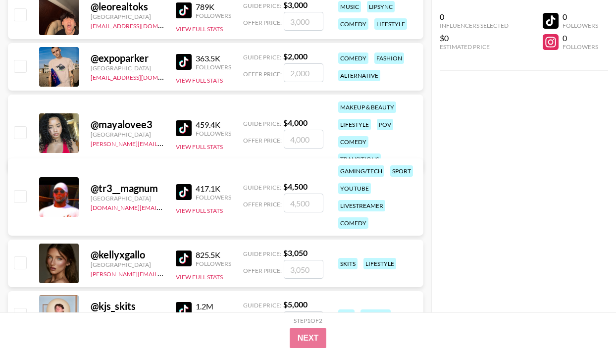
scroll to position [3325, 0]
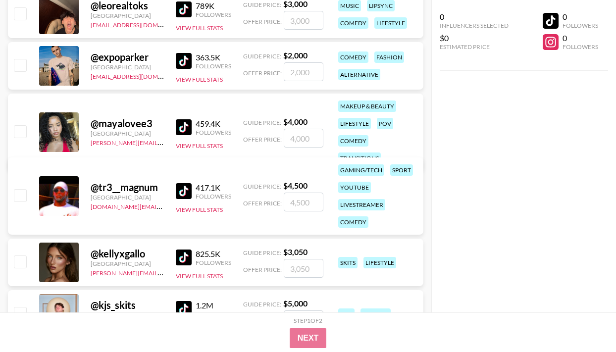
click at [185, 258] on img at bounding box center [184, 258] width 16 height 16
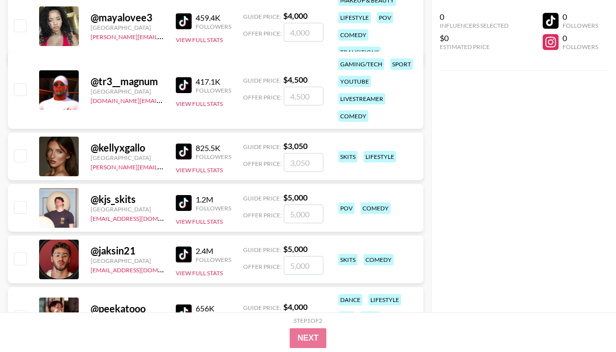
scroll to position [3439, 0]
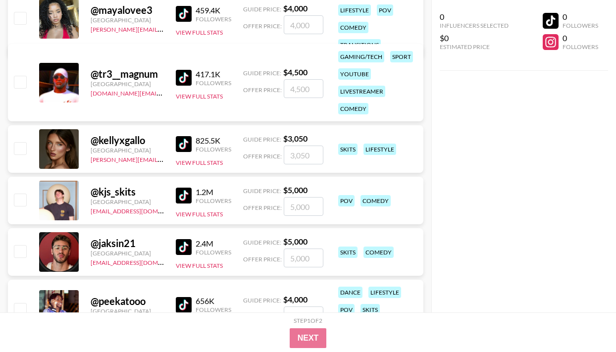
click at [187, 192] on img at bounding box center [184, 196] width 16 height 16
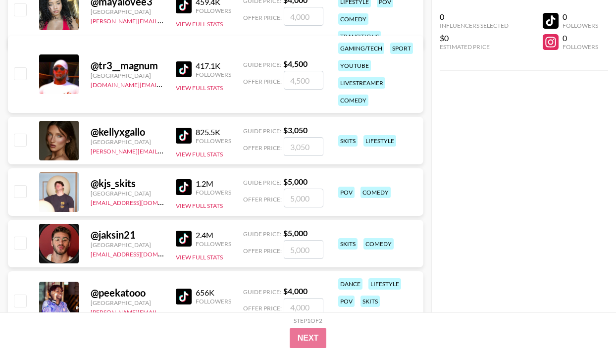
scroll to position [3449, 0]
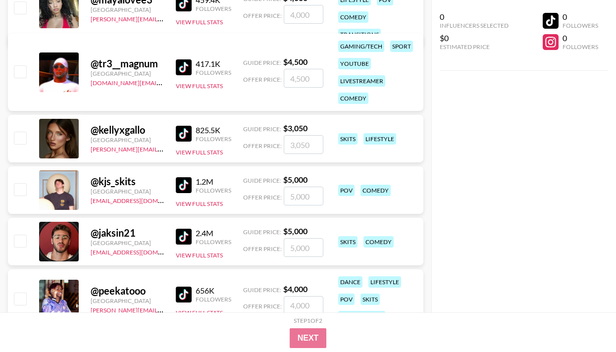
click at [179, 238] on img at bounding box center [184, 237] width 16 height 16
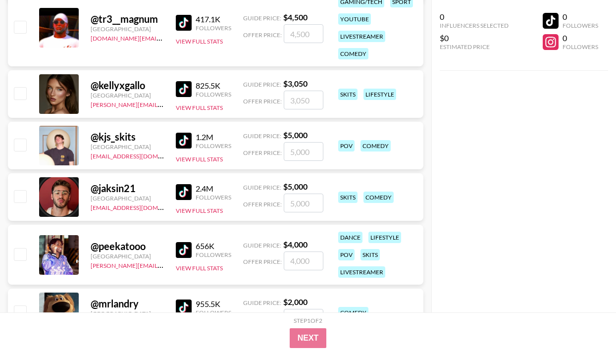
scroll to position [3498, 0]
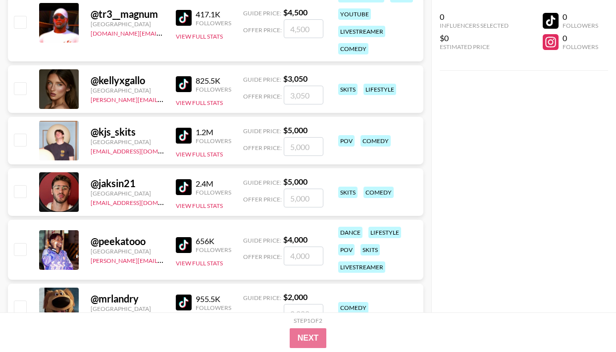
click at [182, 248] on img at bounding box center [184, 245] width 16 height 16
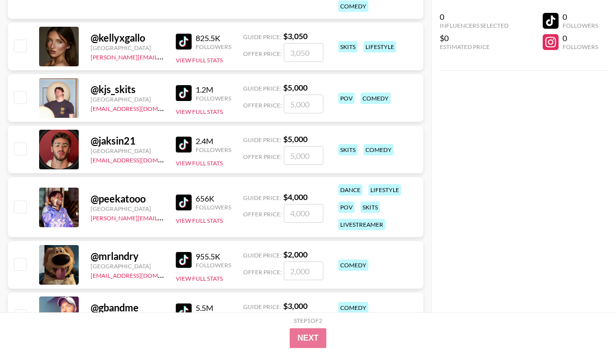
scroll to position [3569, 0]
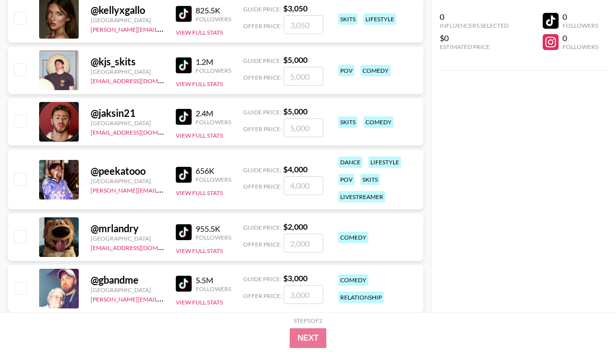
click at [183, 230] on img at bounding box center [184, 232] width 16 height 16
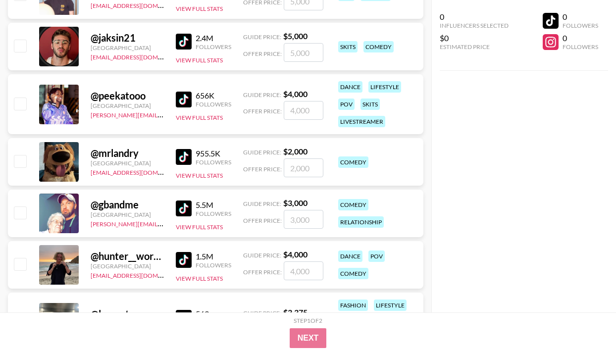
scroll to position [3661, 0]
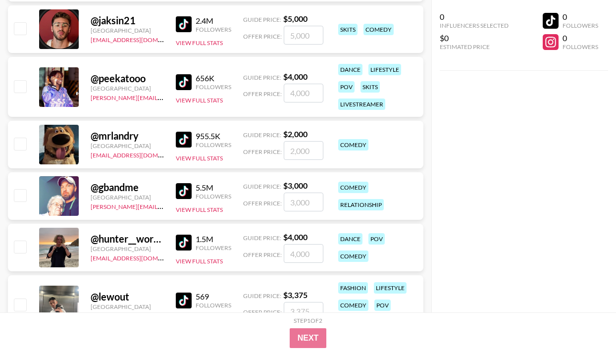
click at [184, 192] on img at bounding box center [184, 191] width 16 height 16
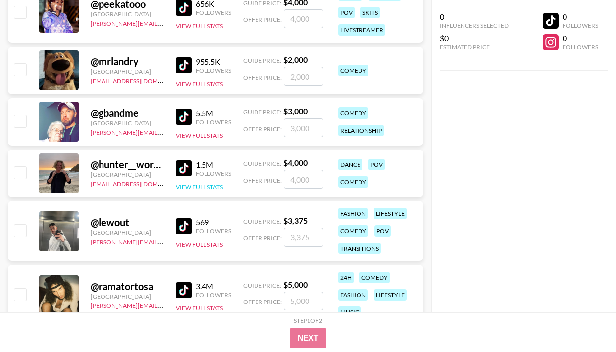
scroll to position [3736, 0]
click at [184, 165] on img at bounding box center [184, 168] width 16 height 16
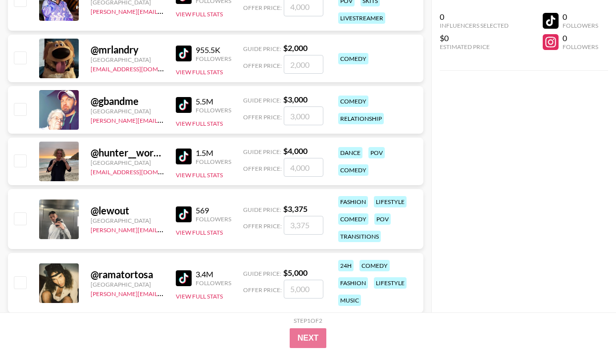
scroll to position [3748, 0]
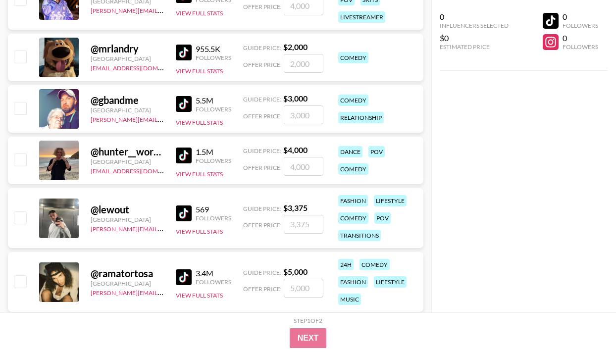
click at [189, 213] on img at bounding box center [184, 213] width 16 height 16
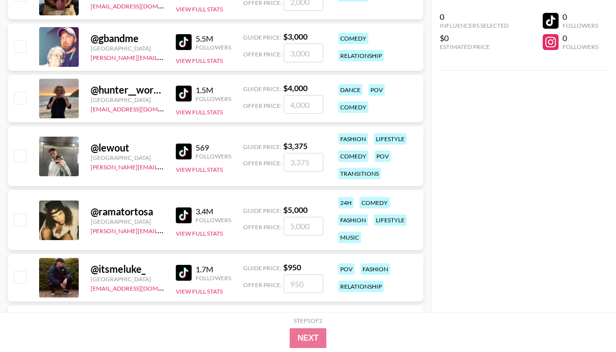
scroll to position [3820, 0]
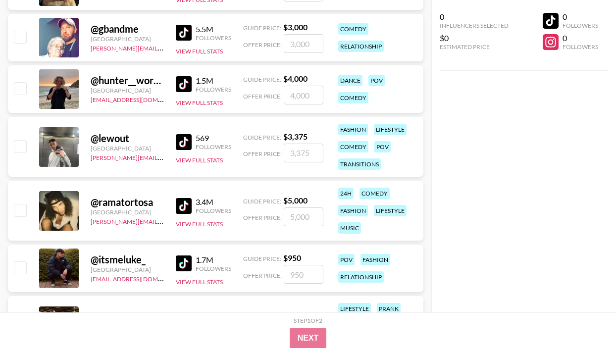
click at [180, 206] on img at bounding box center [184, 206] width 16 height 16
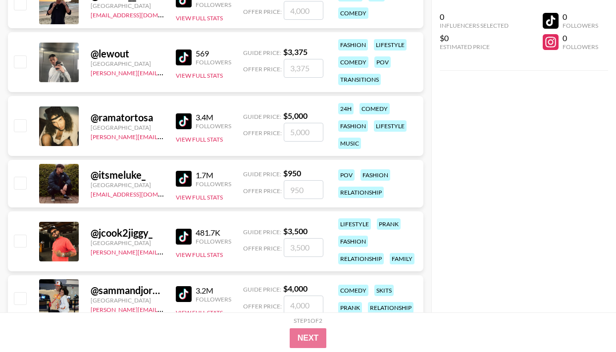
scroll to position [3906, 0]
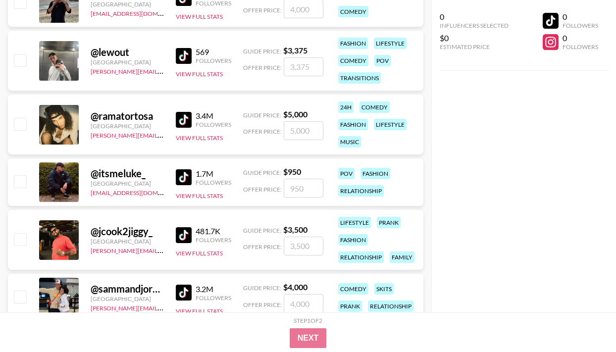
click at [184, 177] on img at bounding box center [184, 177] width 16 height 16
click at [181, 239] on img at bounding box center [184, 235] width 16 height 16
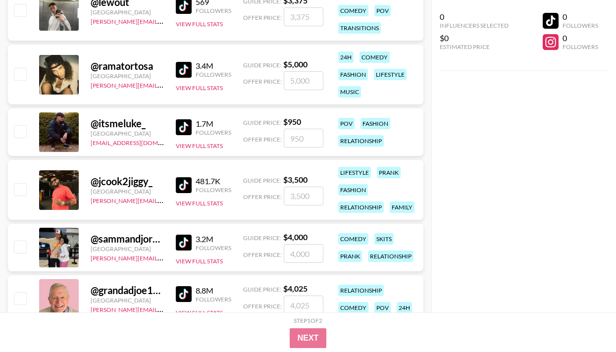
scroll to position [3956, 0]
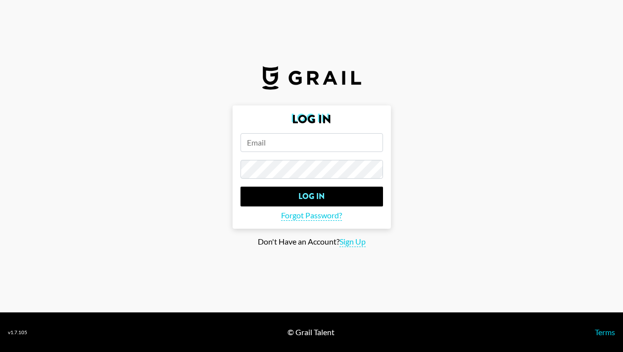
click at [346, 150] on input "email" at bounding box center [312, 142] width 143 height 19
click at [350, 241] on span "Sign Up" at bounding box center [353, 242] width 26 height 10
type input "Sign Up"
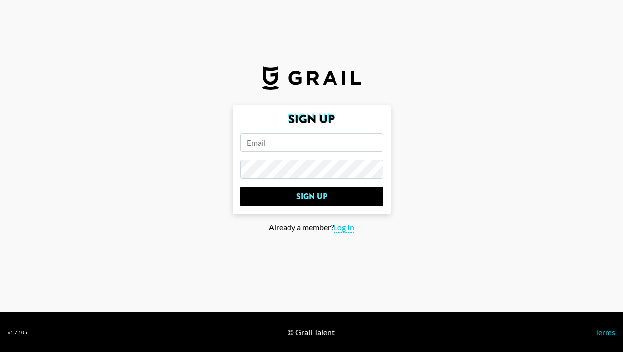
click at [341, 138] on input "email" at bounding box center [312, 142] width 143 height 19
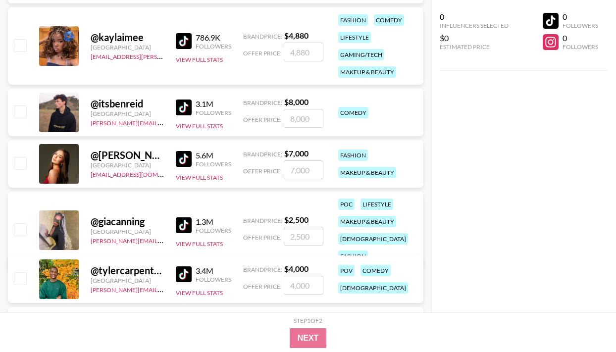
scroll to position [1015, 0]
